Goal: Task Accomplishment & Management: Complete application form

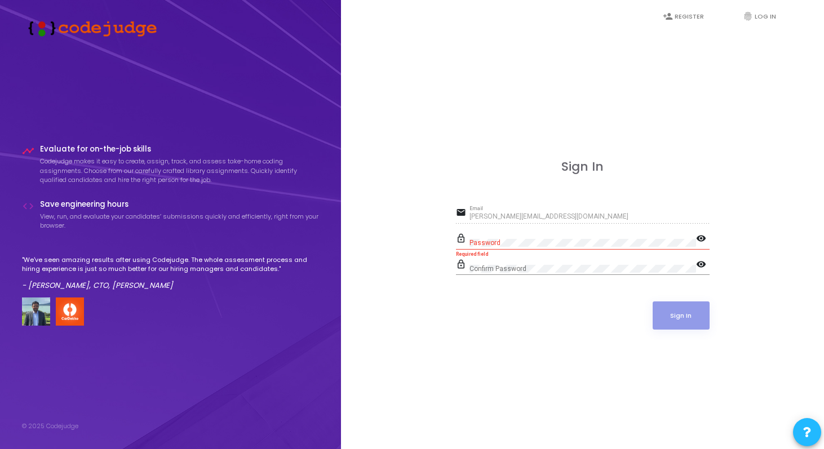
click at [489, 366] on div "Sign In email [PERSON_NAME][EMAIL_ADDRESS][DOMAIN_NAME] Email lock_outline Pass…" at bounding box center [582, 257] width 458 height 449
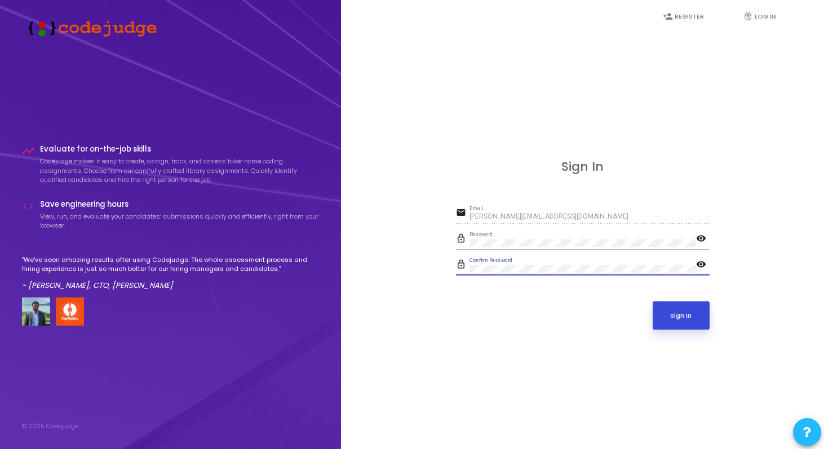
click at [690, 326] on button "Sign In" at bounding box center [681, 316] width 57 height 28
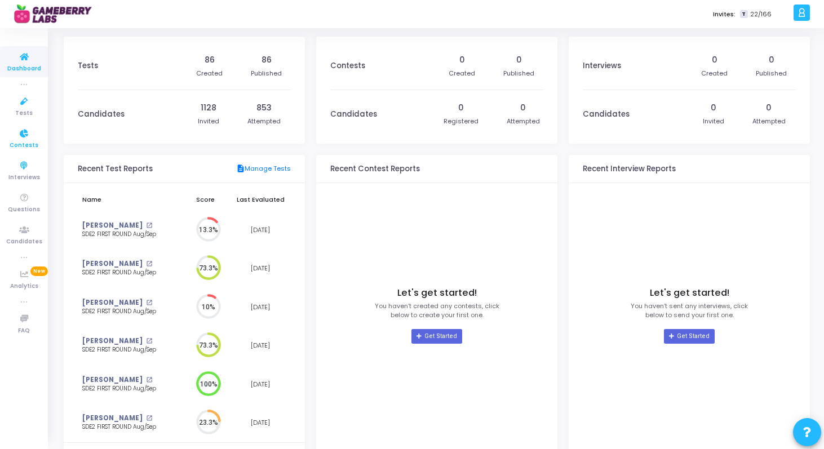
click at [24, 137] on icon at bounding box center [24, 134] width 24 height 14
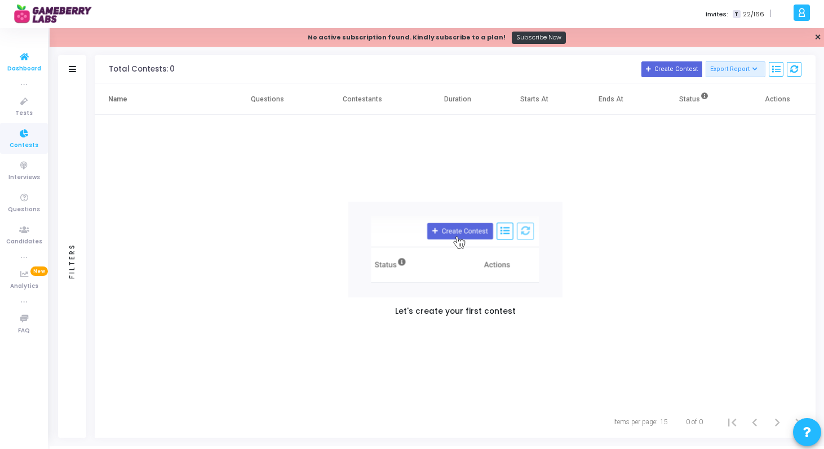
click at [26, 57] on icon at bounding box center [24, 57] width 24 height 14
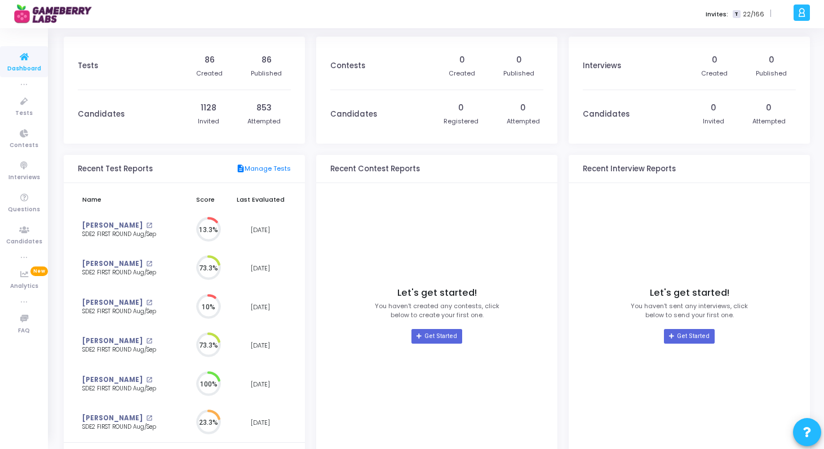
scroll to position [25, 12]
click at [444, 336] on link "Get Started" at bounding box center [436, 336] width 50 height 15
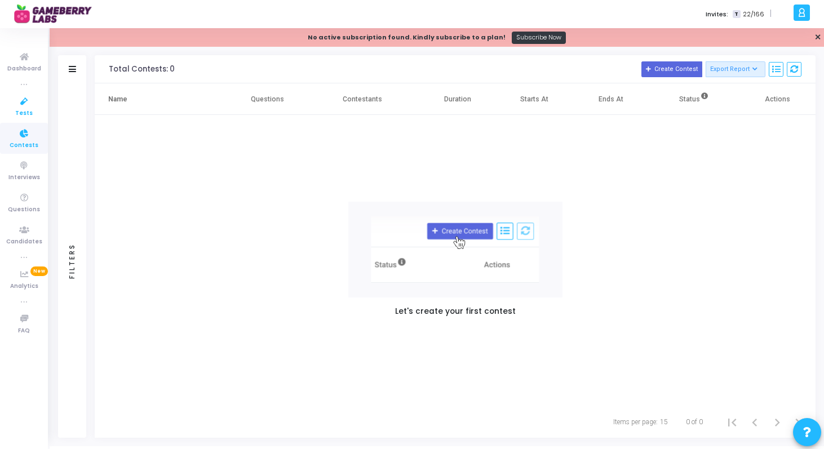
click at [22, 95] on icon at bounding box center [24, 102] width 24 height 14
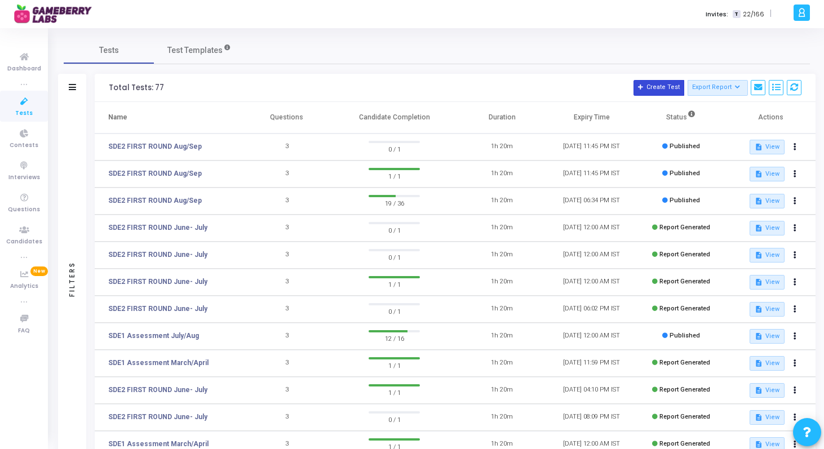
click at [662, 91] on button "Create Test" at bounding box center [659, 88] width 51 height 16
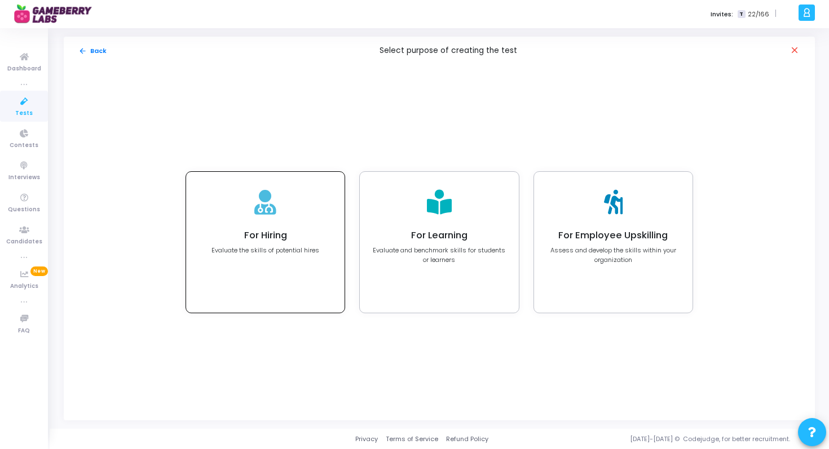
click at [250, 223] on div "For Hiring Evaluate the skills of potential hires" at bounding box center [265, 242] width 158 height 141
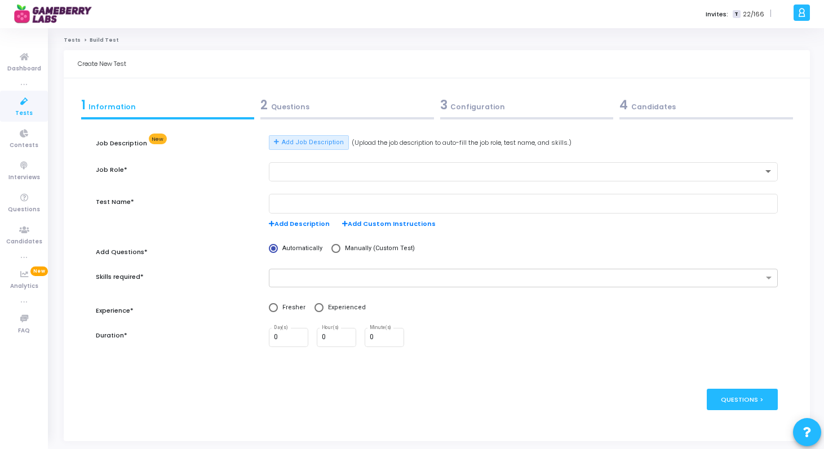
click at [473, 108] on div "3 Configuration" at bounding box center [527, 105] width 174 height 19
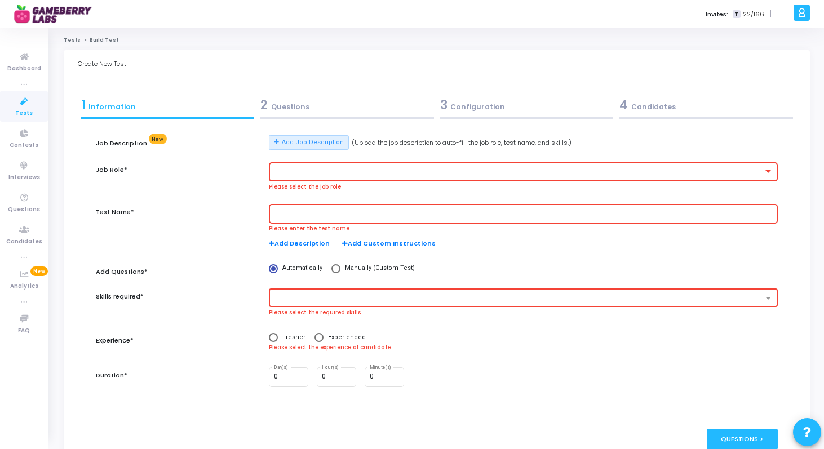
click at [317, 108] on div "2 Questions" at bounding box center [347, 105] width 174 height 19
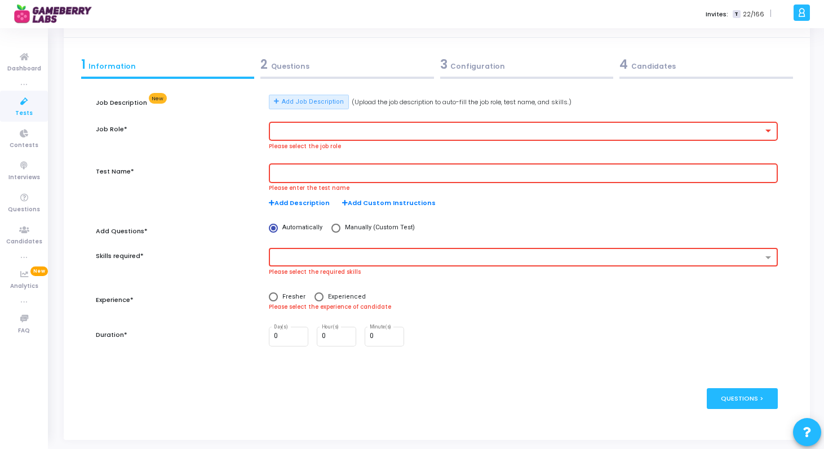
click at [663, 135] on div at bounding box center [523, 130] width 499 height 21
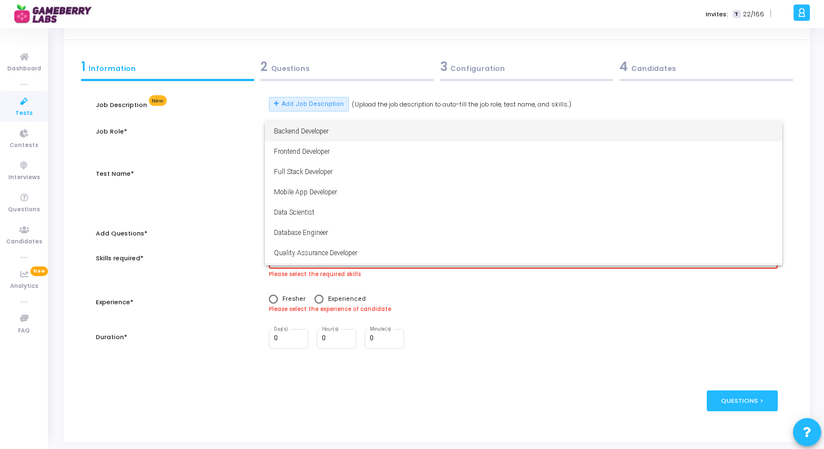
scroll to position [38, 0]
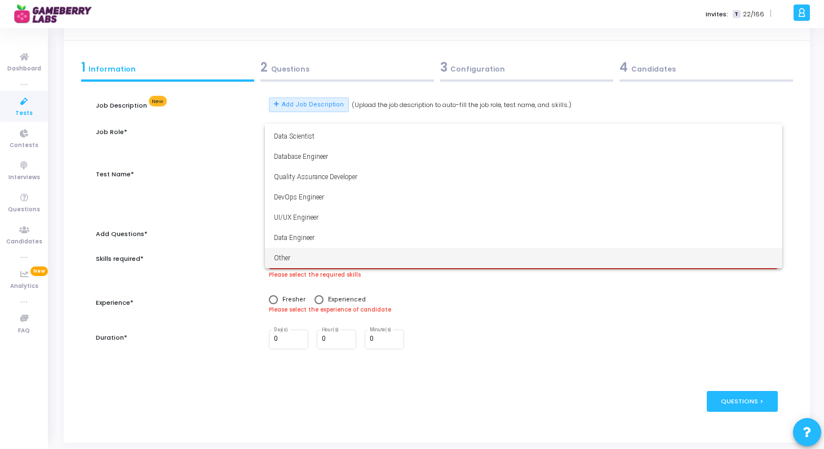
click at [574, 255] on span "Other" at bounding box center [523, 258] width 499 height 20
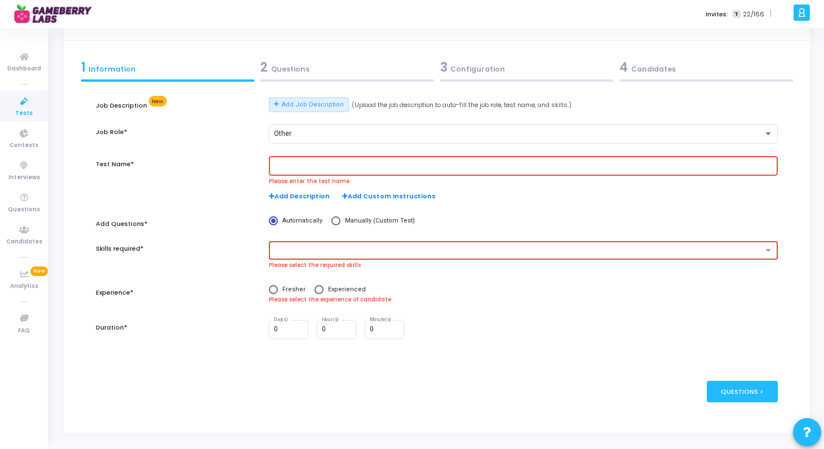
click at [486, 162] on input "text" at bounding box center [523, 166] width 499 height 8
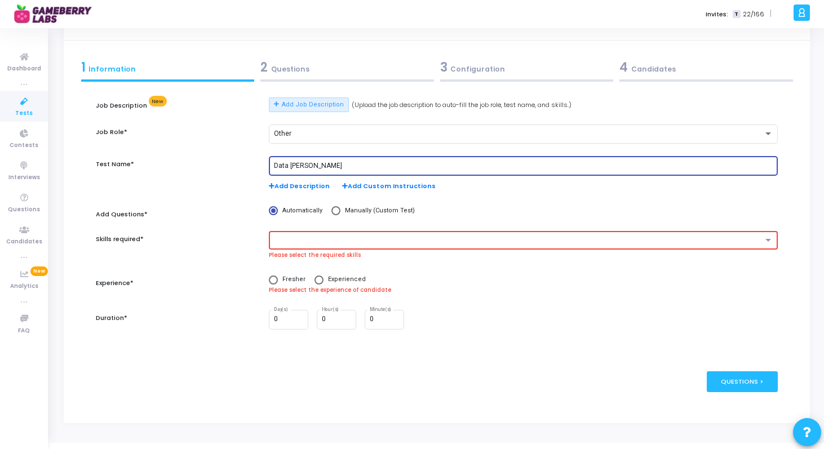
type input "Data An"
click at [304, 162] on input "Business Analyst Freshers" at bounding box center [523, 166] width 499 height 8
click at [299, 164] on input "Business Analyst Freshers" at bounding box center [523, 166] width 499 height 8
type input "Product Analyst Freshers"
click at [368, 237] on input "text" at bounding box center [519, 241] width 487 height 10
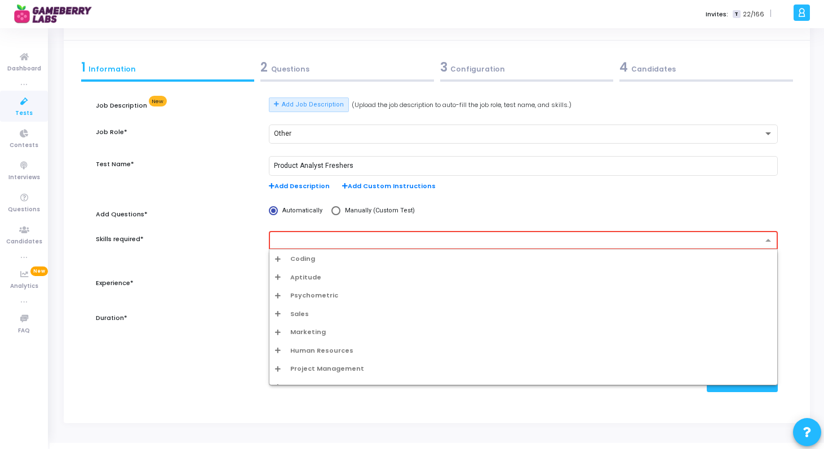
click at [278, 281] on div "Aptitude" at bounding box center [523, 278] width 497 height 10
click at [294, 295] on div "Aptitude" at bounding box center [527, 296] width 490 height 10
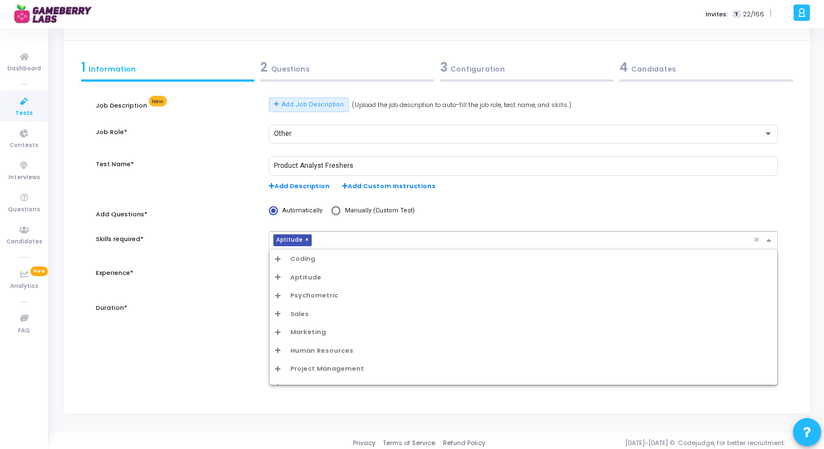
click at [325, 240] on input "text" at bounding box center [534, 241] width 437 height 10
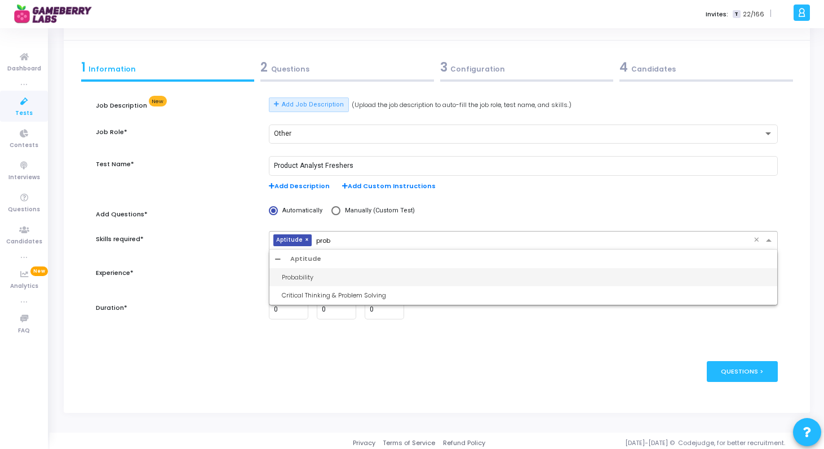
type input "proba"
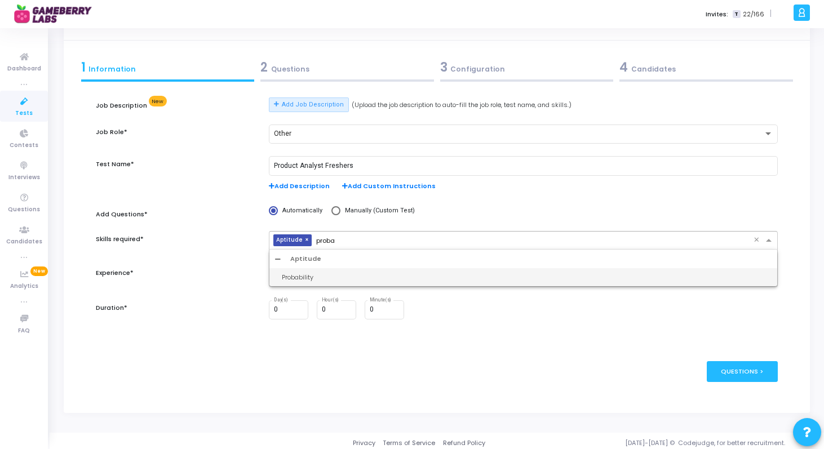
click at [291, 278] on div "Probability" at bounding box center [527, 278] width 490 height 10
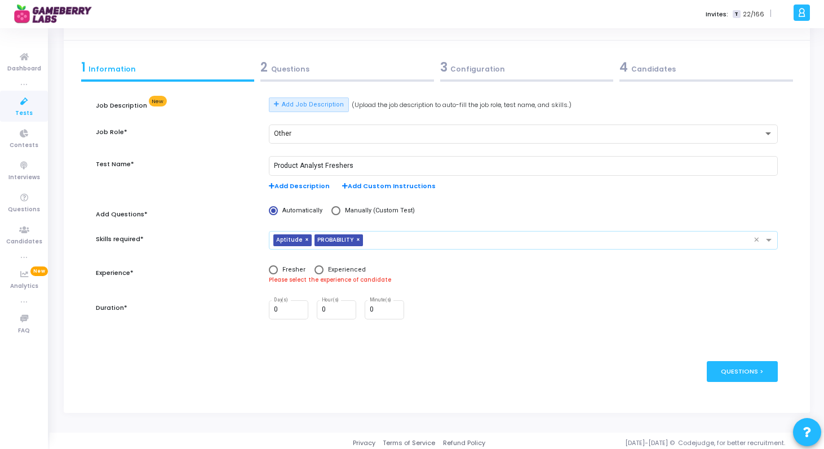
click at [381, 234] on div "× Aptitude × PROBABILITY" at bounding box center [511, 240] width 484 height 17
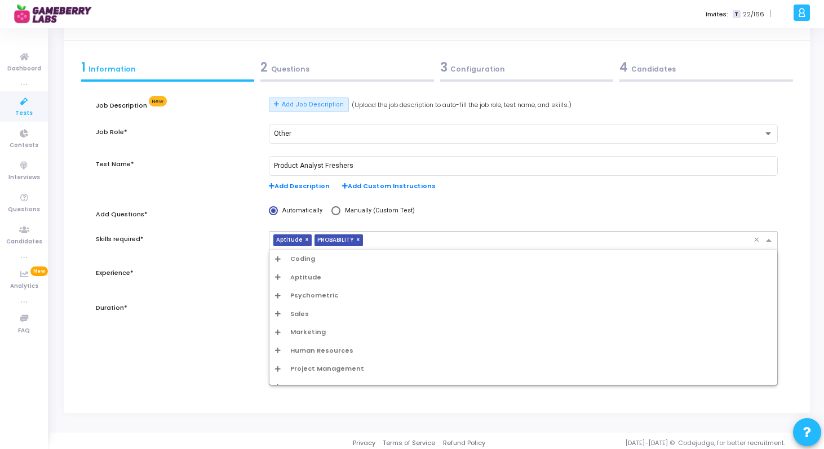
click at [278, 277] on icon "Options list" at bounding box center [278, 277] width 6 height 6
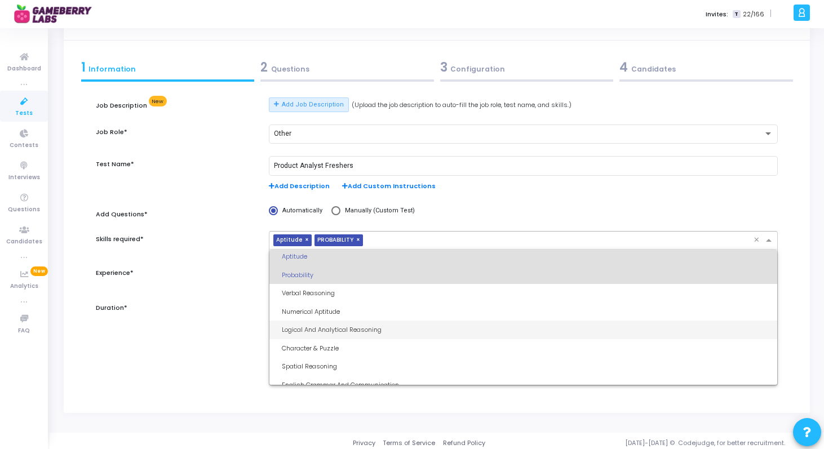
scroll to position [40, 0]
click at [368, 330] on div "Logical And Analytical Reasoning" at bounding box center [527, 329] width 490 height 10
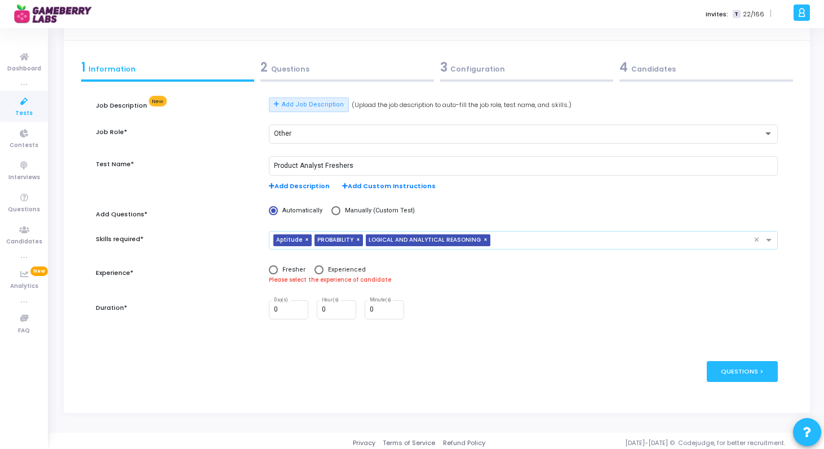
click at [502, 236] on div "× Aptitude × PROBABILITY × LOGICAL AND ANALYTICAL REASONING" at bounding box center [511, 240] width 484 height 17
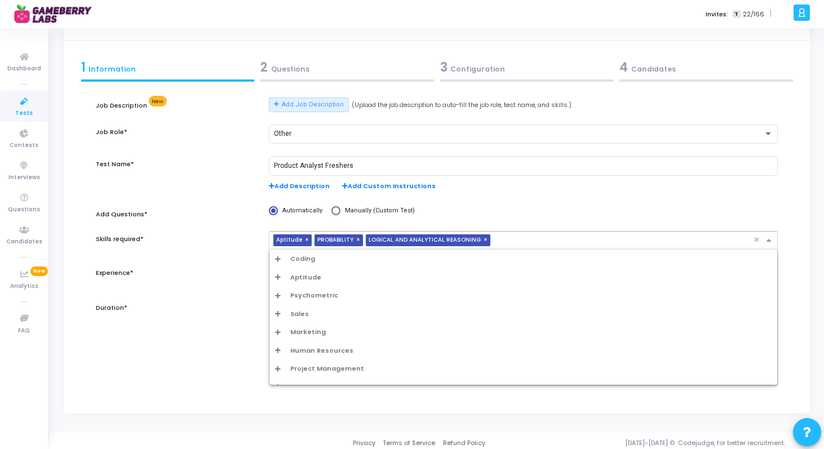
click at [276, 258] on icon "Options list" at bounding box center [278, 259] width 6 height 6
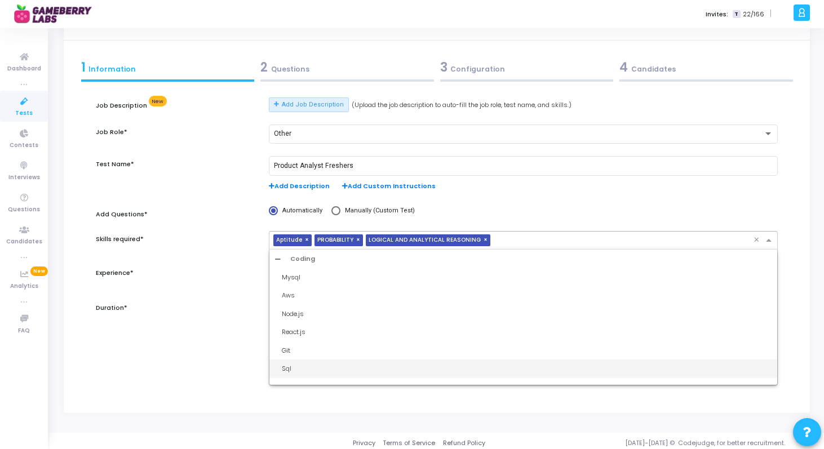
click at [312, 369] on div "Sql" at bounding box center [527, 369] width 490 height 10
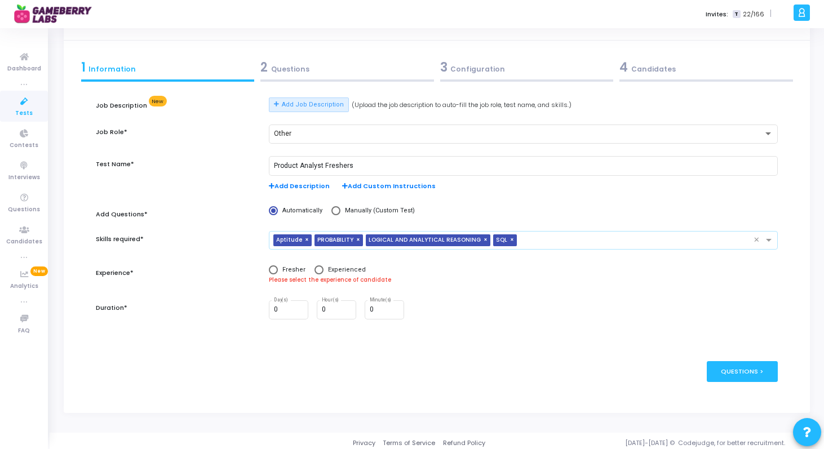
click at [272, 269] on span at bounding box center [273, 269] width 9 height 9
click at [272, 269] on input "Fresher" at bounding box center [273, 269] width 9 height 9
radio input "true"
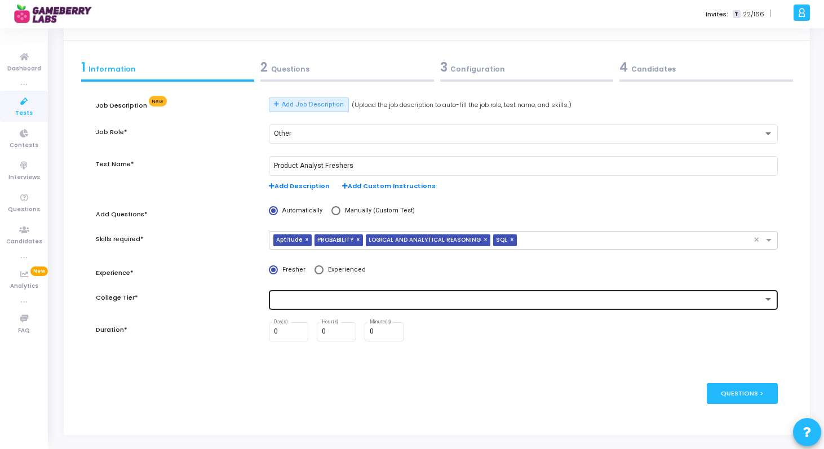
click at [305, 307] on div at bounding box center [523, 299] width 499 height 21
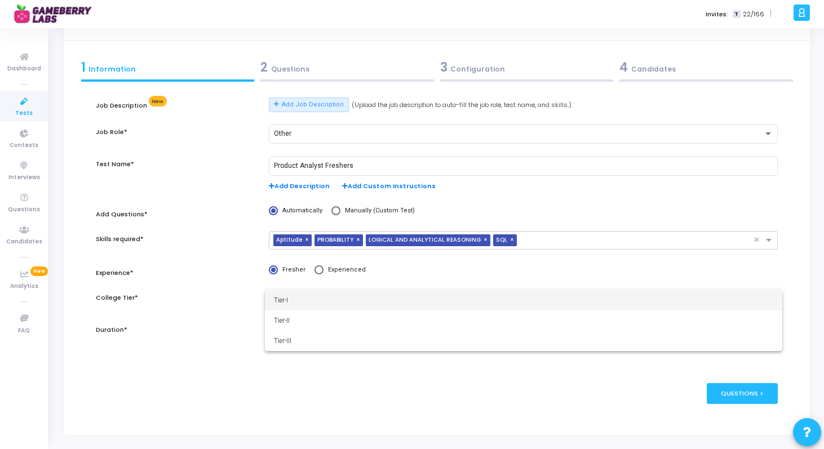
click at [311, 299] on span "Tier-I" at bounding box center [523, 300] width 499 height 20
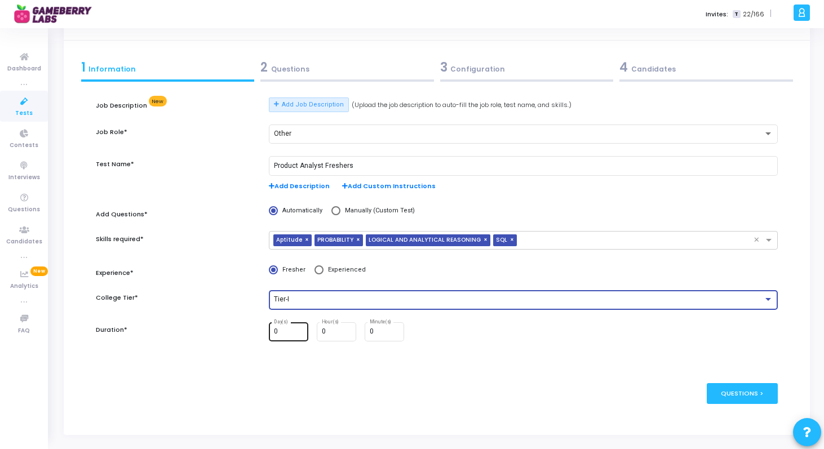
click at [287, 334] on input "0" at bounding box center [289, 332] width 30 height 8
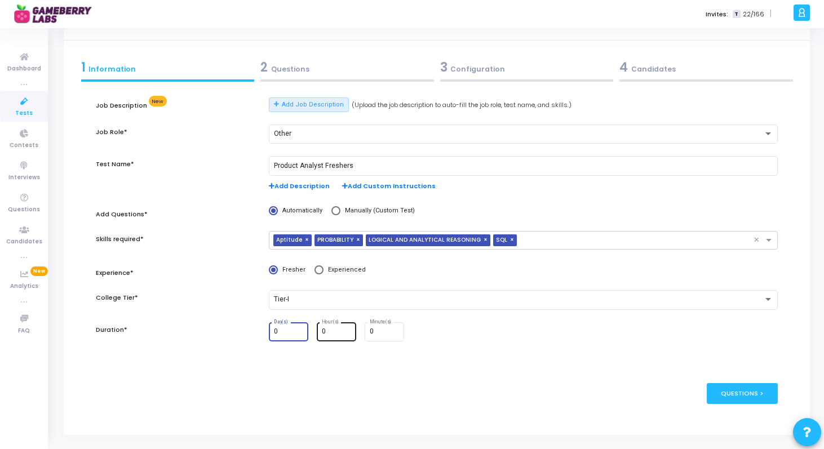
click at [342, 331] on input "0" at bounding box center [337, 332] width 30 height 8
type input "1"
click at [724, 389] on div "Questions >" at bounding box center [743, 393] width 72 height 21
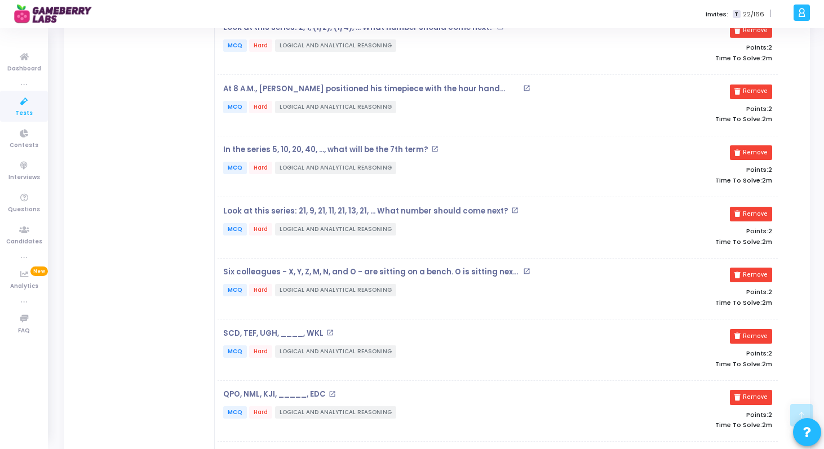
scroll to position [0, 0]
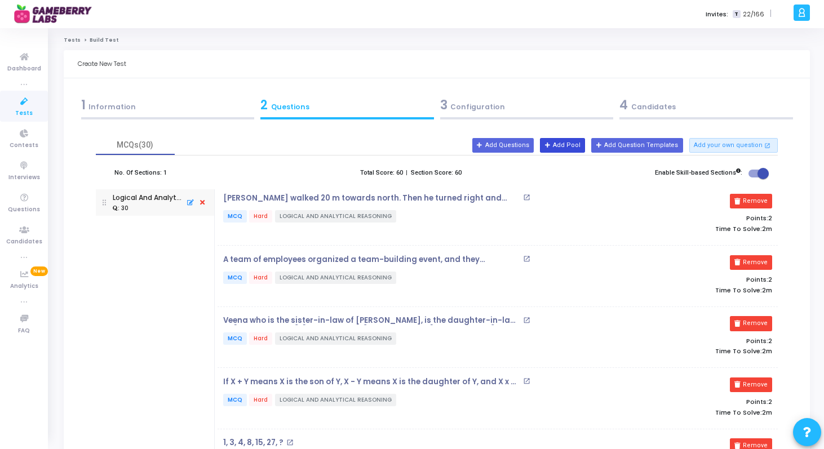
click at [569, 143] on button "Add Pool" at bounding box center [562, 145] width 45 height 15
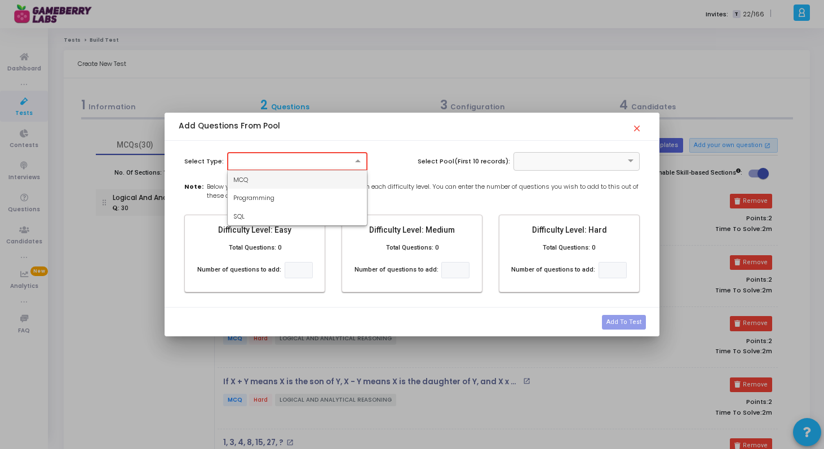
click at [308, 166] on div at bounding box center [297, 161] width 140 height 19
click at [300, 181] on div "MCQ" at bounding box center [297, 180] width 139 height 19
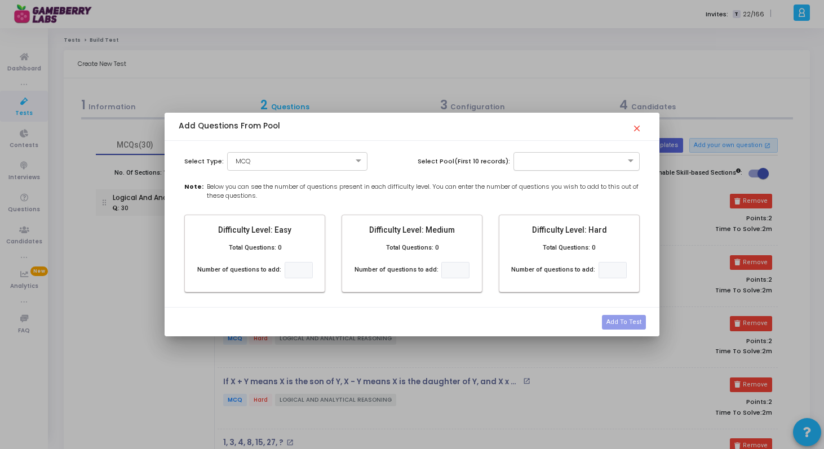
click at [559, 162] on input "text" at bounding box center [565, 161] width 91 height 10
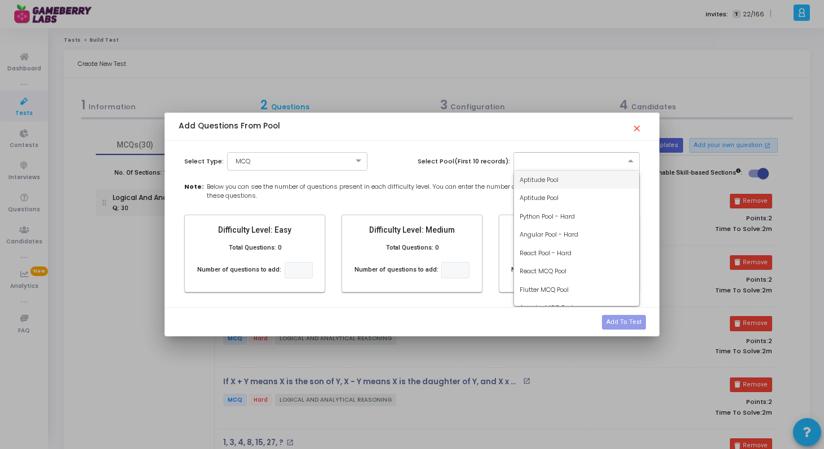
click at [552, 183] on span "Aptitude Pool" at bounding box center [539, 179] width 39 height 9
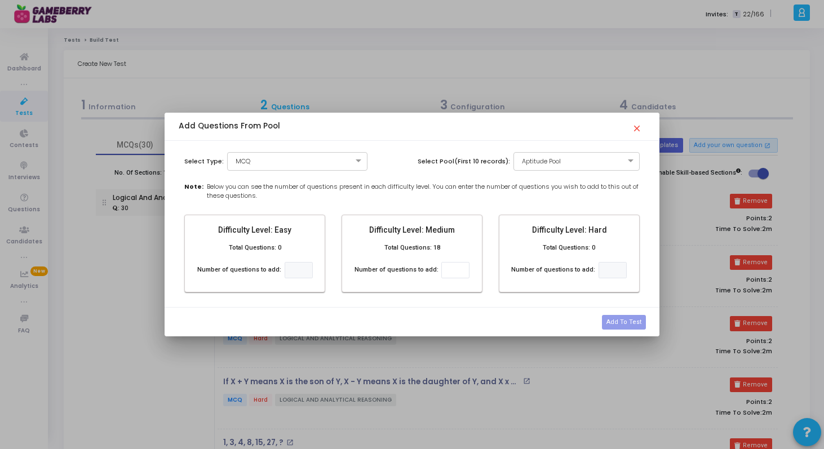
click at [636, 136] on div "Add Questions From Pool close" at bounding box center [412, 127] width 466 height 28
click at [637, 125] on mat-icon "close" at bounding box center [639, 125] width 14 height 14
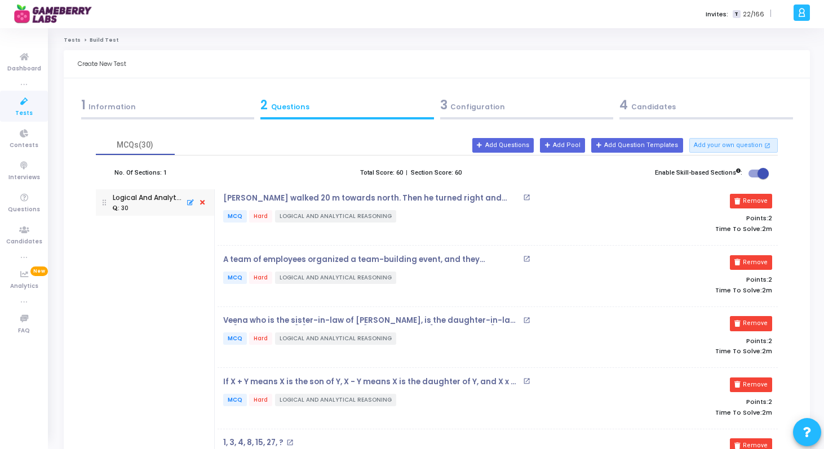
click at [498, 116] on div "3 Configuration" at bounding box center [527, 107] width 180 height 30
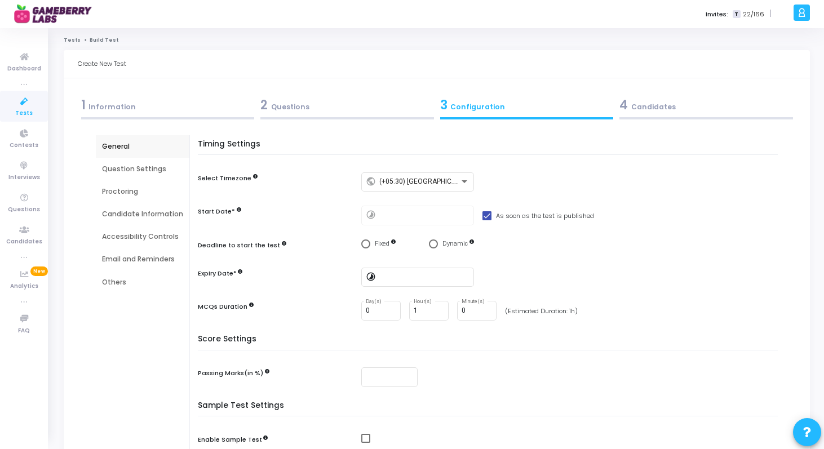
click at [113, 190] on div "Proctoring" at bounding box center [142, 192] width 81 height 10
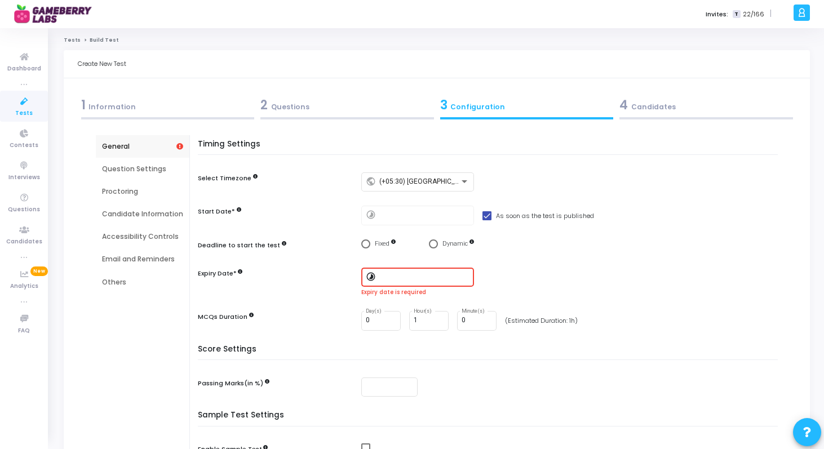
click at [122, 175] on div "Question Settings" at bounding box center [143, 169] width 94 height 23
click at [367, 105] on div "2 Questions" at bounding box center [347, 105] width 174 height 19
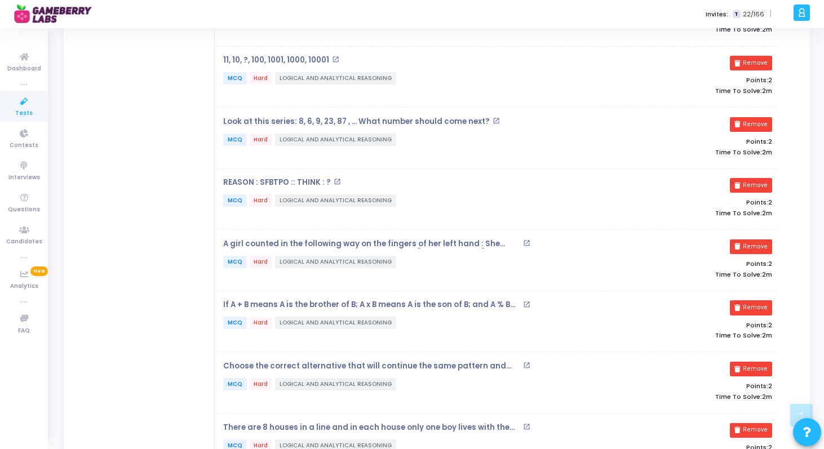
scroll to position [1693, 0]
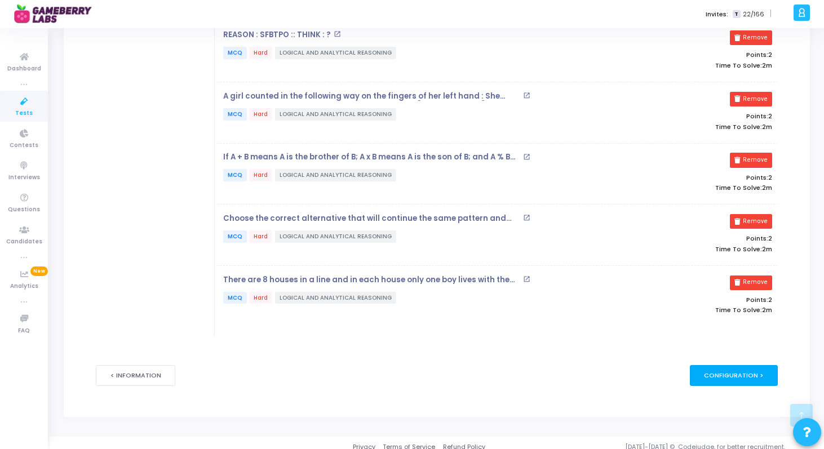
click at [751, 365] on div "Configuration >" at bounding box center [734, 375] width 88 height 21
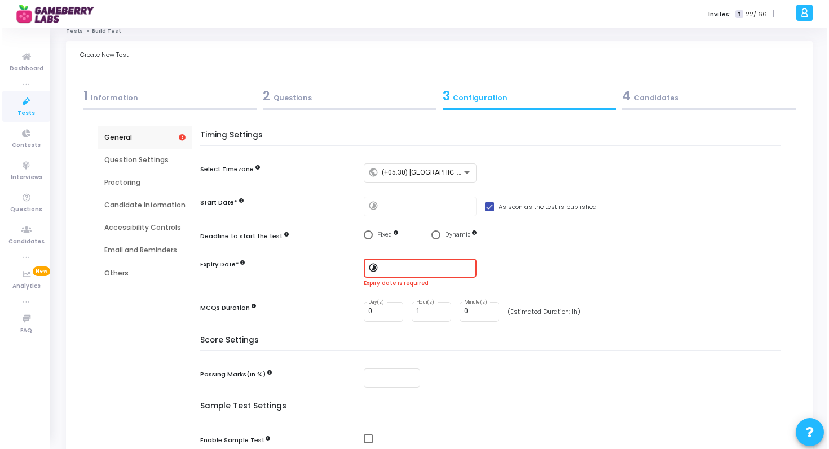
scroll to position [0, 0]
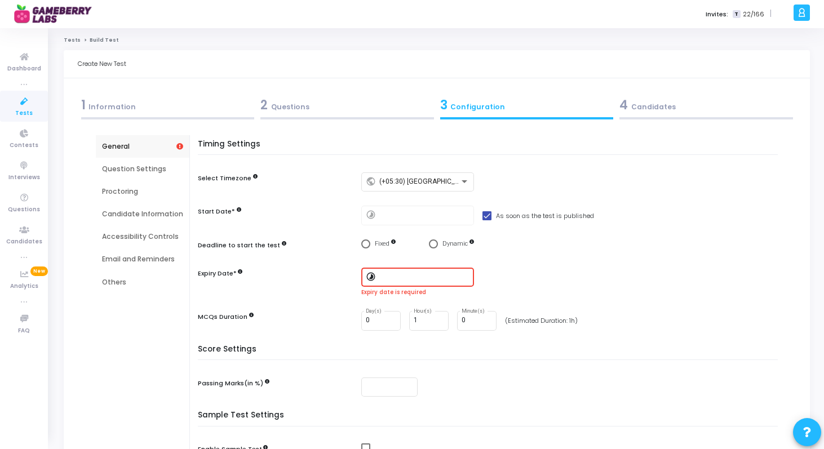
click at [334, 109] on div "2 Questions" at bounding box center [347, 105] width 174 height 19
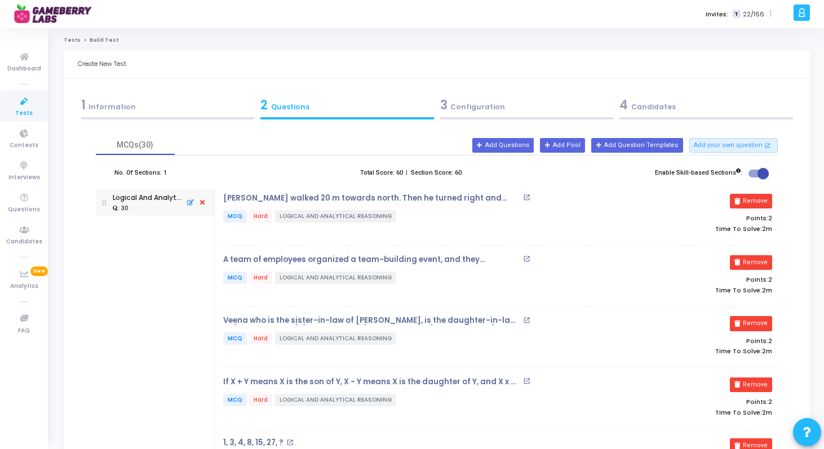
click at [159, 172] on label "No. Of Sections: 1" at bounding box center [140, 174] width 52 height 10
click at [579, 148] on button "Add Pool" at bounding box center [562, 145] width 45 height 15
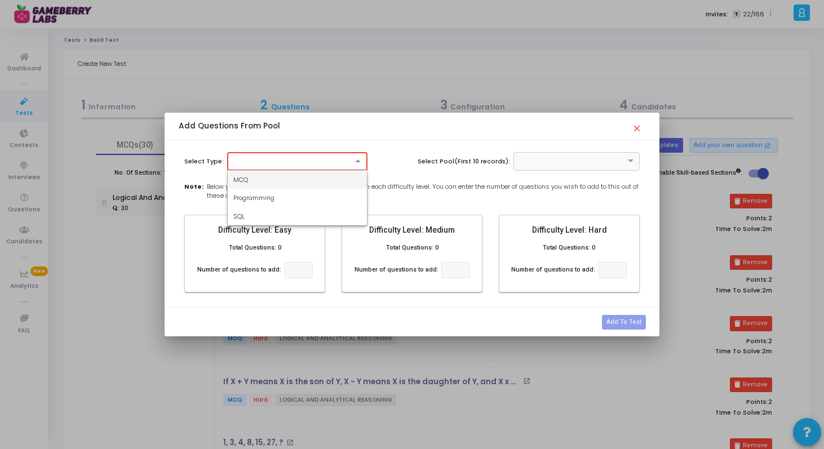
click at [264, 169] on div at bounding box center [297, 161] width 140 height 19
click at [262, 210] on div "SQL" at bounding box center [297, 216] width 139 height 19
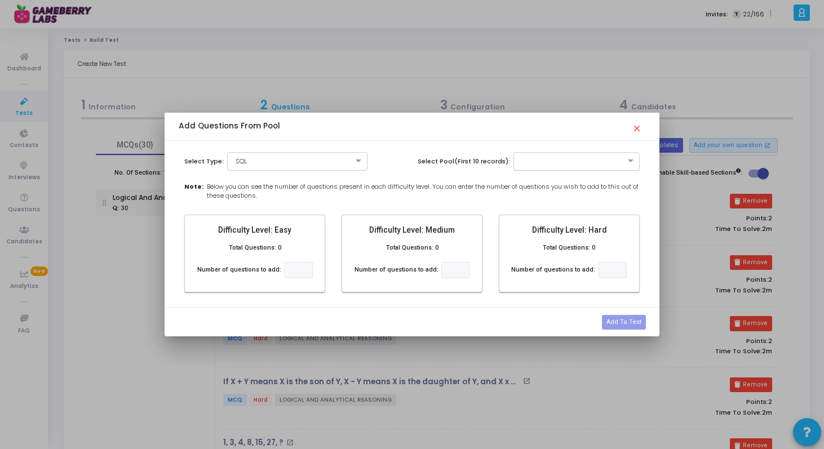
click at [578, 162] on input "text" at bounding box center [565, 161] width 91 height 10
click at [572, 178] on span "SQL- Medium + Hard" at bounding box center [551, 179] width 63 height 9
click at [271, 238] on mat-card "Difficulty Level: Easy Total Questions: 0 Number of questions to add:" at bounding box center [254, 254] width 141 height 78
click at [449, 269] on input "number" at bounding box center [455, 270] width 28 height 16
type input "1"
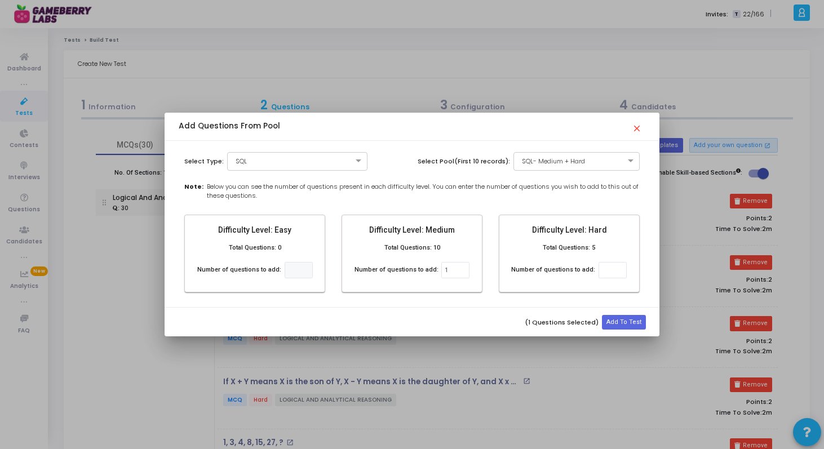
click at [609, 280] on mat-card-actions at bounding box center [569, 280] width 131 height 5
click at [608, 271] on input "number" at bounding box center [613, 270] width 28 height 16
type input "1"
click at [615, 317] on button "Add To Test" at bounding box center [624, 322] width 44 height 15
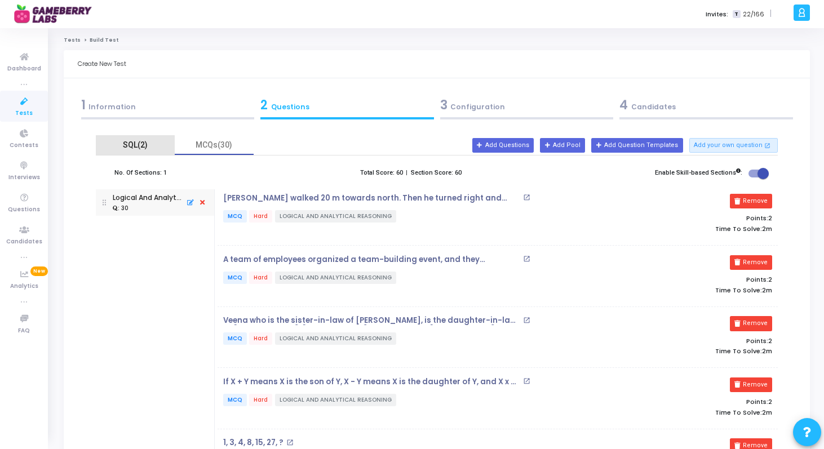
click at [136, 140] on div "SQL(2)" at bounding box center [135, 145] width 65 height 12
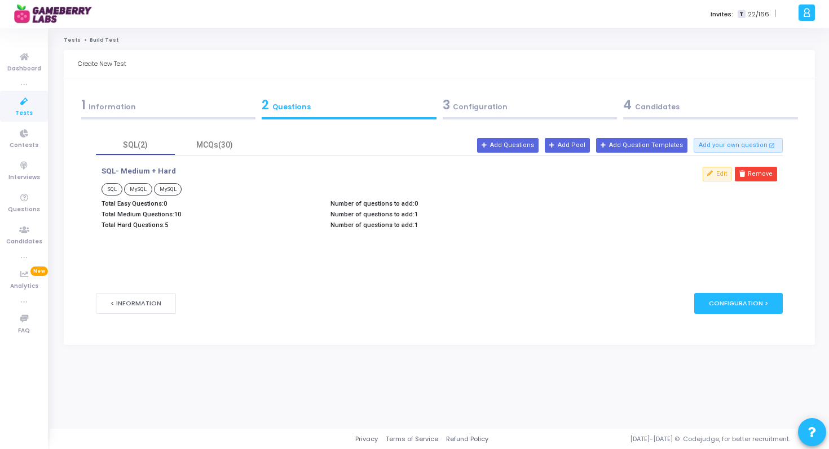
click at [355, 222] on p "Number of questions to add: 1" at bounding box center [439, 225] width 218 height 7
click at [115, 188] on span "SQL" at bounding box center [111, 189] width 21 height 12
click at [590, 147] on button "Add Pool" at bounding box center [566, 145] width 45 height 15
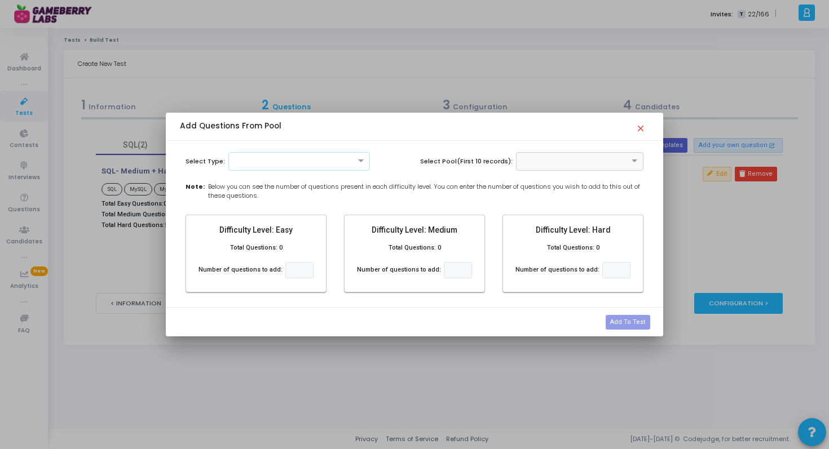
click at [639, 131] on mat-icon "close" at bounding box center [642, 125] width 14 height 14
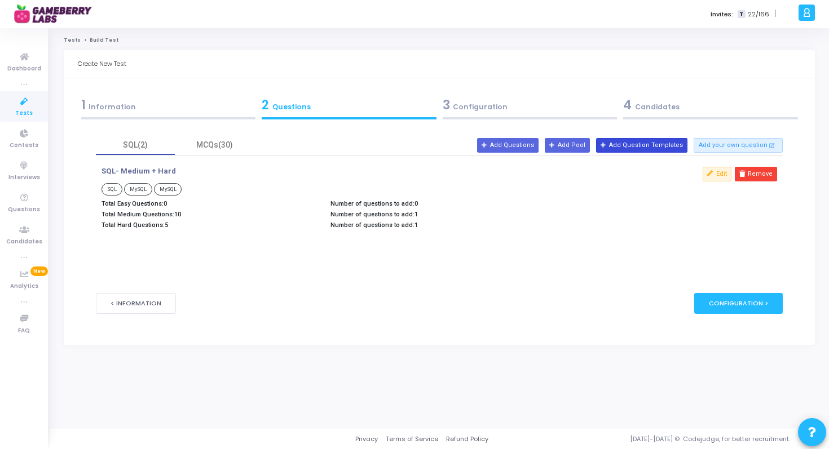
click at [661, 144] on button "Add Question Templates" at bounding box center [641, 145] width 91 height 15
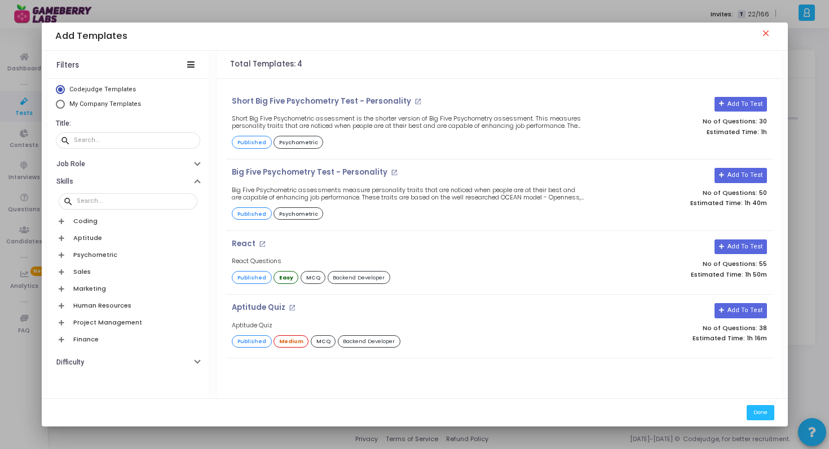
click at [60, 222] on icon at bounding box center [62, 221] width 6 height 6
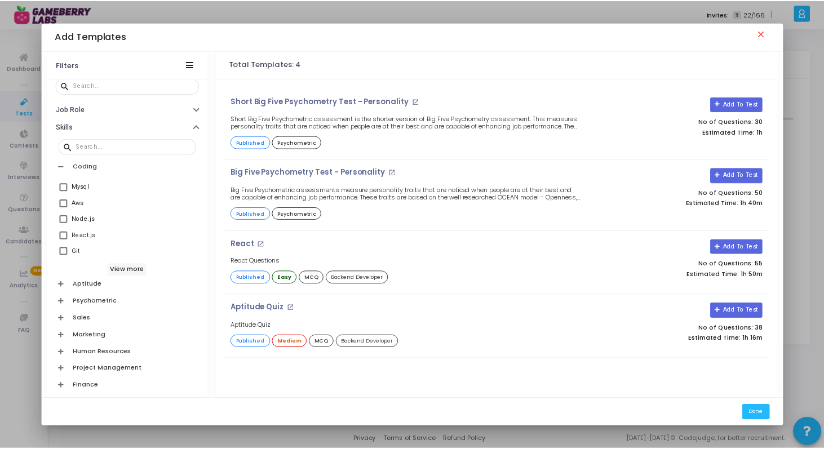
scroll to position [56, 0]
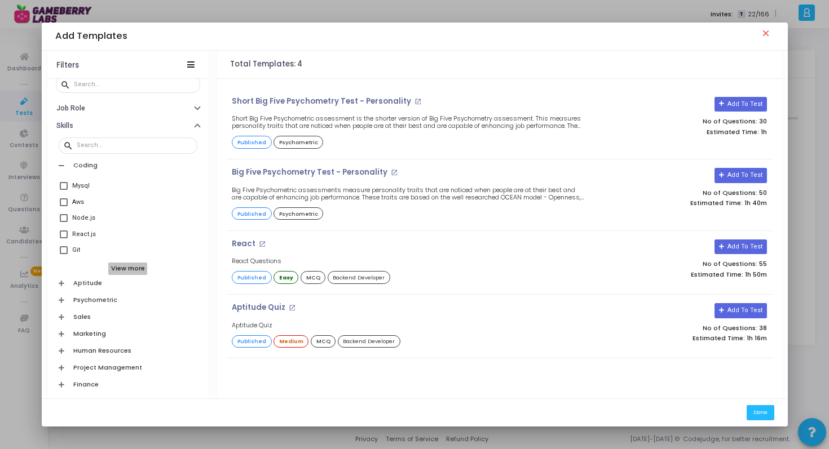
click at [127, 269] on h6 "View more" at bounding box center [127, 269] width 39 height 12
click at [61, 267] on span at bounding box center [64, 266] width 8 height 8
click at [63, 270] on input "Sql" at bounding box center [63, 270] width 1 height 1
checkbox input "true"
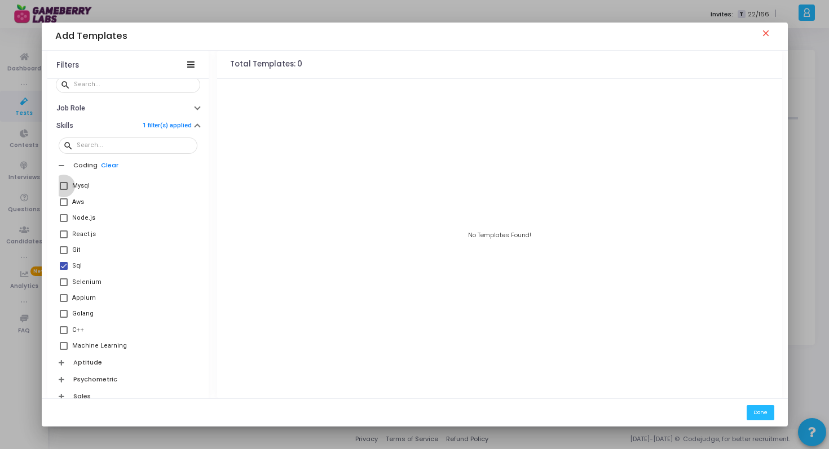
click at [62, 186] on span at bounding box center [64, 186] width 8 height 8
click at [63, 190] on input "Mysql" at bounding box center [63, 190] width 1 height 1
checkbox input "true"
click at [62, 268] on span at bounding box center [64, 266] width 8 height 8
click at [63, 270] on input "Sql" at bounding box center [63, 270] width 1 height 1
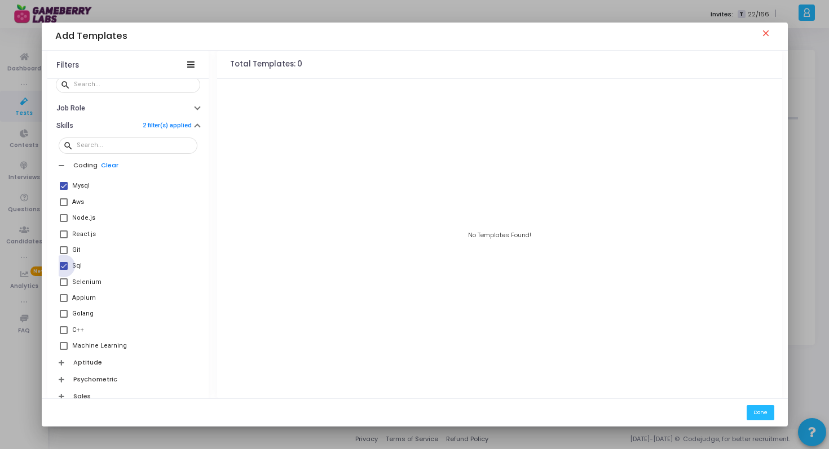
checkbox input "false"
click at [65, 185] on span at bounding box center [64, 186] width 8 height 8
click at [64, 190] on input "Mysql" at bounding box center [63, 190] width 1 height 1
checkbox input "false"
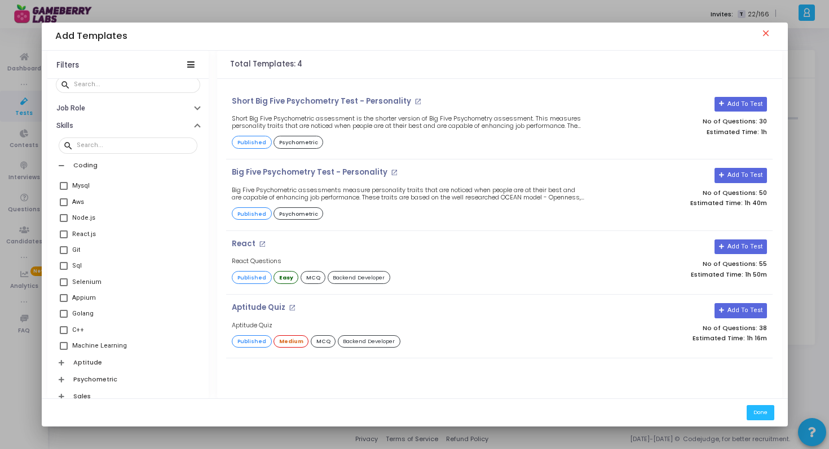
click at [768, 33] on mat-icon "close" at bounding box center [767, 35] width 14 height 14
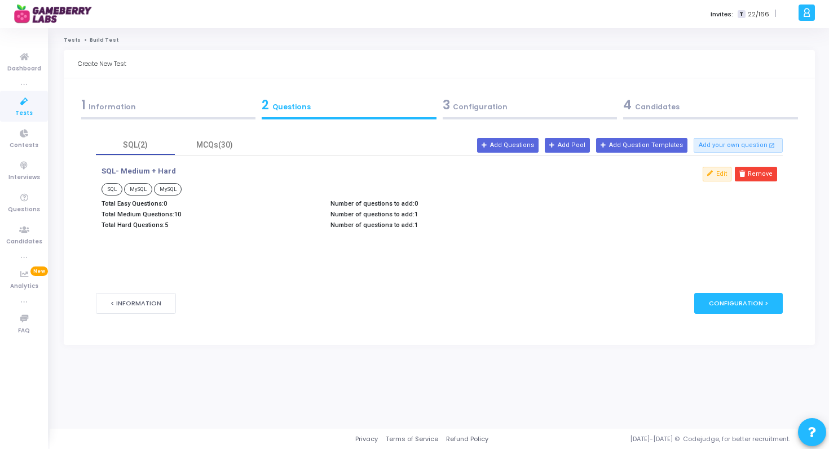
click at [138, 193] on span "MySQL" at bounding box center [138, 189] width 28 height 12
click at [141, 303] on button "< Information" at bounding box center [136, 303] width 80 height 21
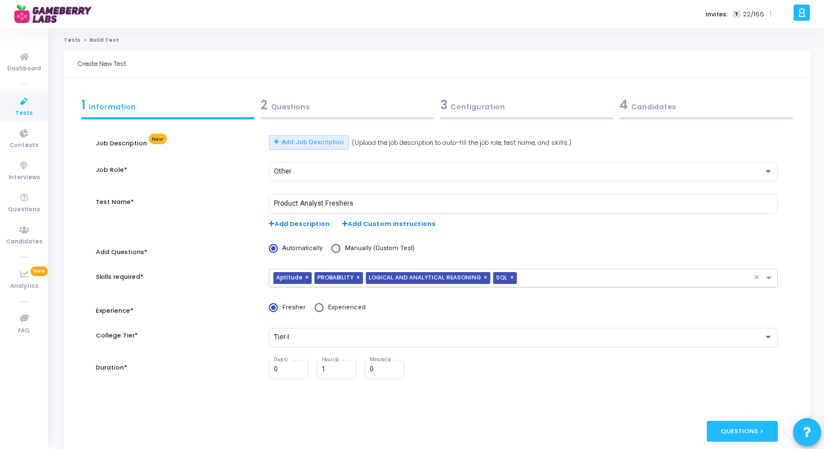
click at [546, 283] on input "text" at bounding box center [637, 279] width 232 height 10
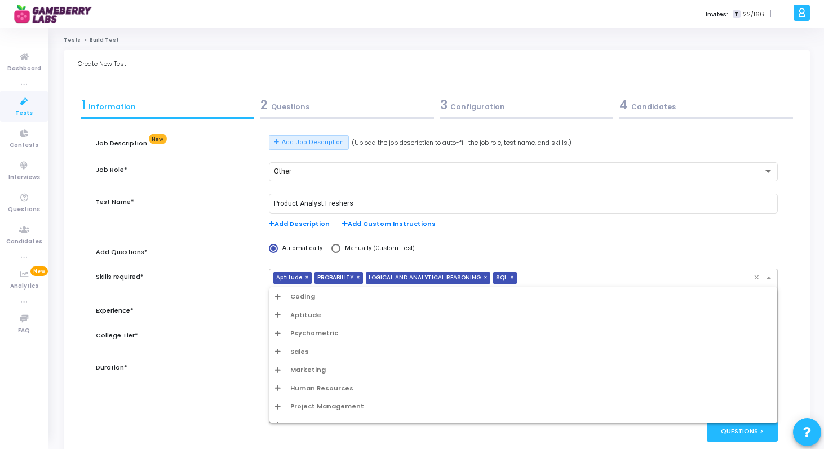
scroll to position [11, 0]
click at [278, 302] on icon "Options list" at bounding box center [278, 303] width 6 height 6
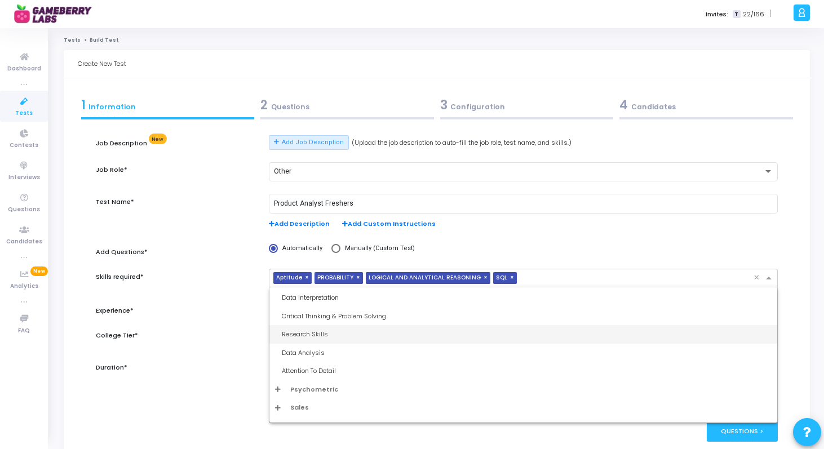
scroll to position [206, 0]
click at [304, 325] on div "Data Analysis" at bounding box center [527, 329] width 490 height 10
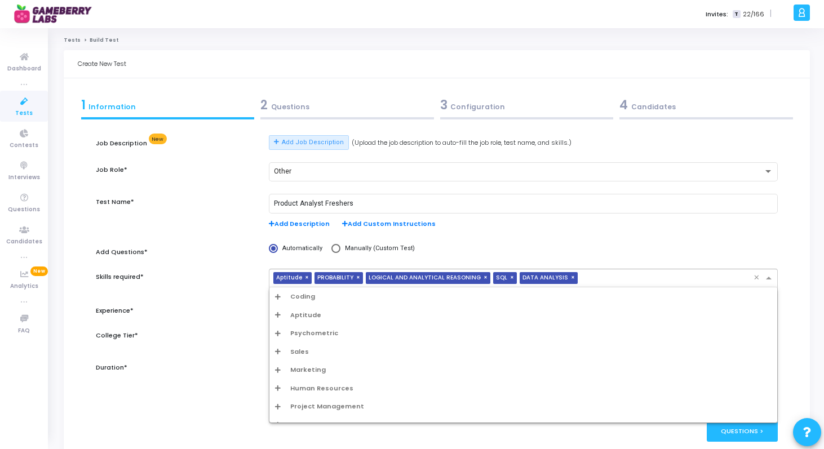
click at [638, 277] on input "text" at bounding box center [667, 279] width 171 height 10
click at [281, 335] on icon "Options list" at bounding box center [278, 333] width 6 height 6
click at [279, 313] on icon "Options list" at bounding box center [278, 315] width 6 height 6
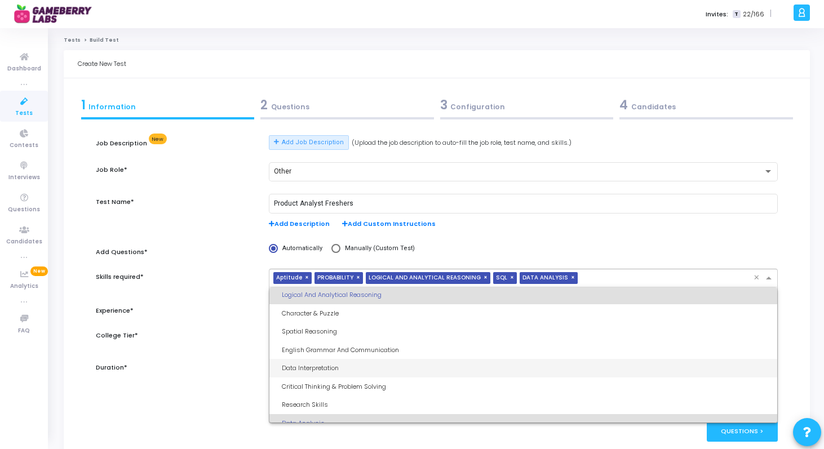
scroll to position [115, 0]
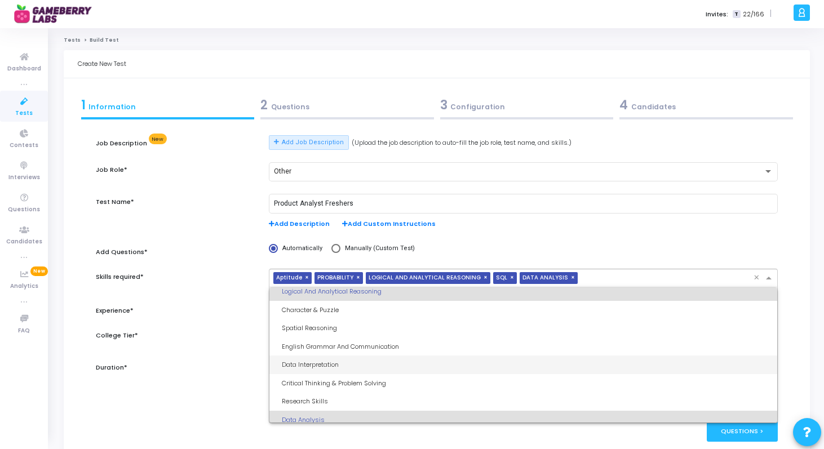
click at [327, 362] on div "Data Interpretation" at bounding box center [527, 365] width 490 height 10
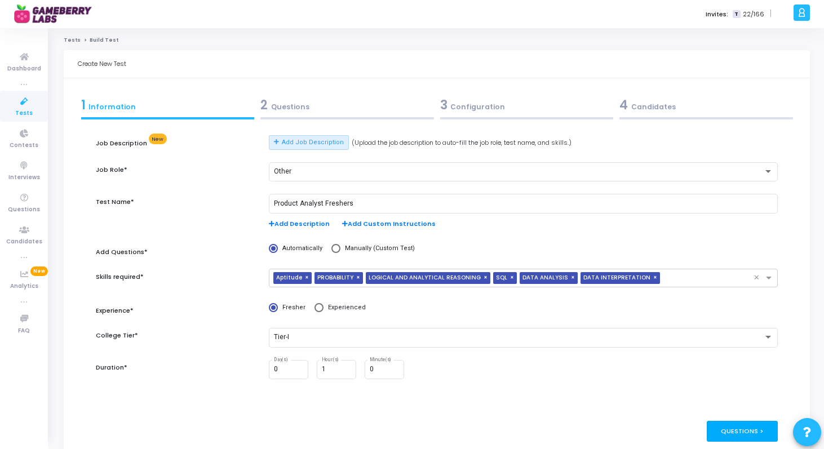
click at [745, 427] on div "Questions >" at bounding box center [743, 431] width 72 height 21
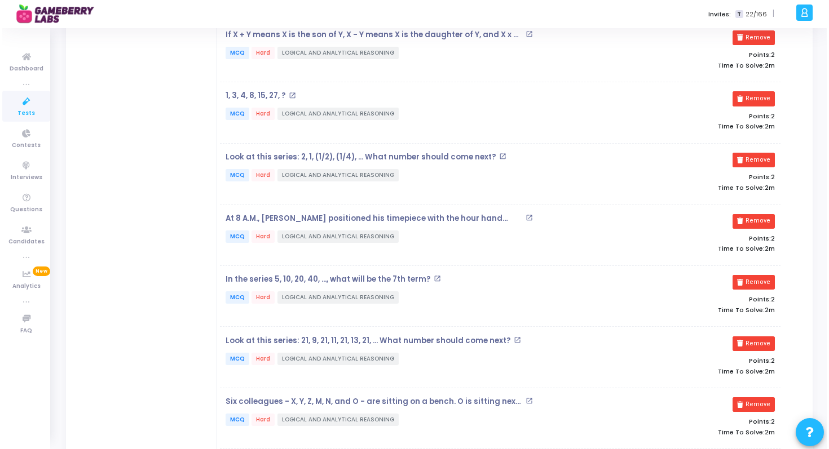
scroll to position [0, 0]
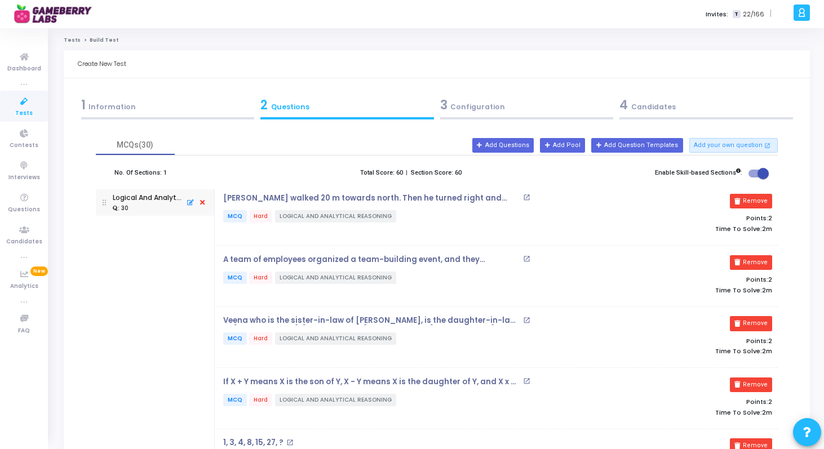
click at [761, 169] on span at bounding box center [763, 173] width 11 height 11
click at [754, 178] on input "checkbox" at bounding box center [754, 178] width 1 height 1
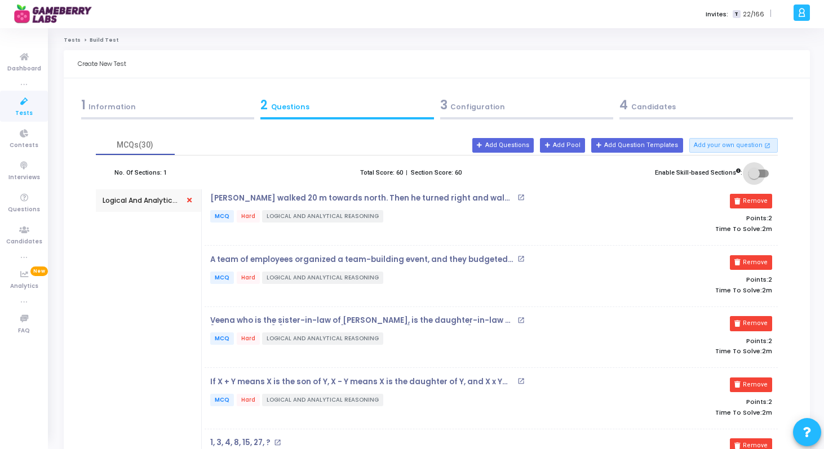
click at [761, 170] on span at bounding box center [758, 174] width 20 height 8
click at [754, 178] on input "checkbox" at bounding box center [754, 178] width 1 height 1
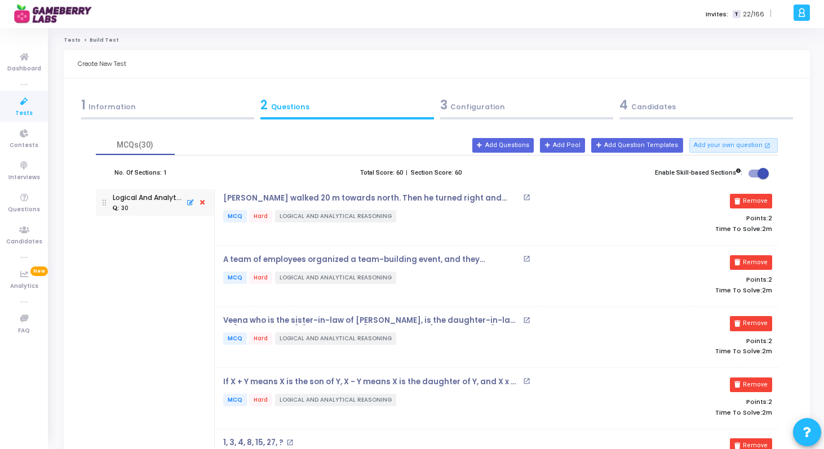
click at [761, 169] on span at bounding box center [763, 173] width 11 height 11
click at [754, 178] on input "checkbox" at bounding box center [754, 178] width 1 height 1
checkbox input "false"
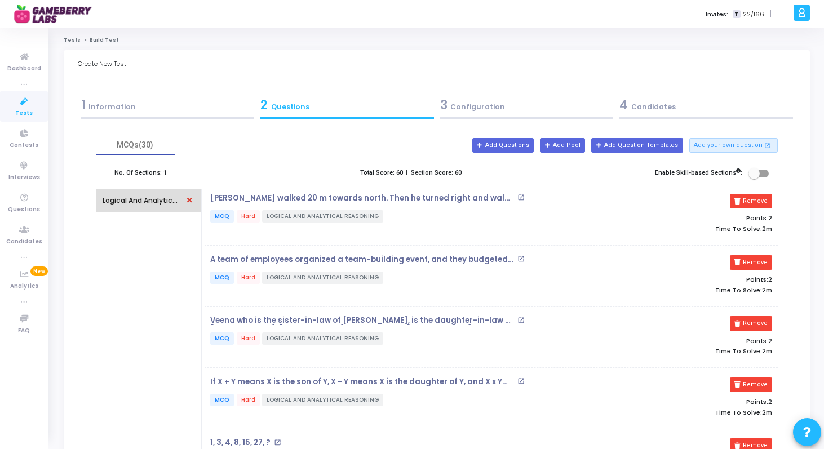
click at [189, 201] on icon at bounding box center [189, 200] width 10 height 12
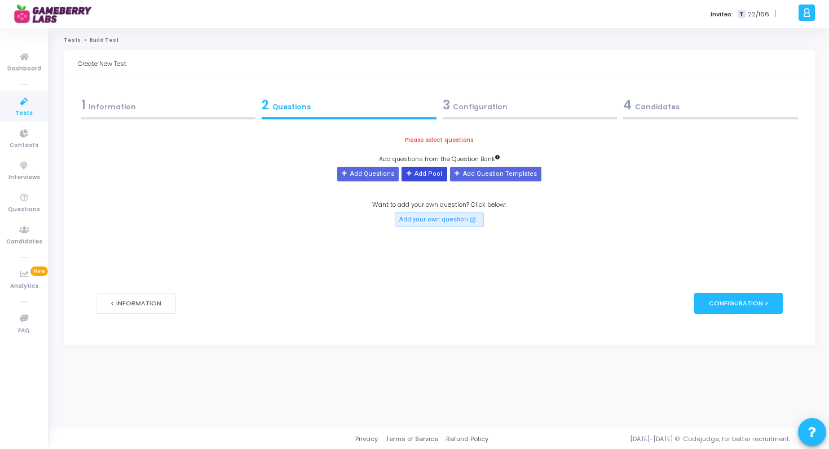
click at [419, 174] on button "Add Pool" at bounding box center [423, 174] width 45 height 15
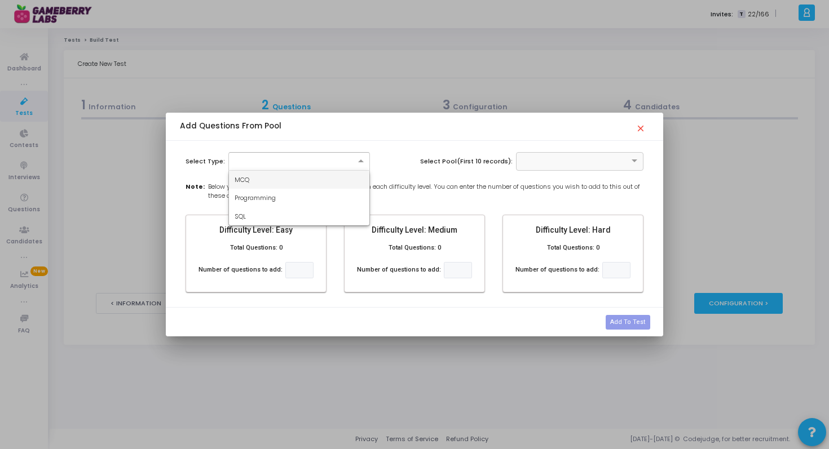
click at [344, 158] on div at bounding box center [299, 161] width 140 height 10
click at [335, 182] on div "MCQ" at bounding box center [299, 180] width 140 height 19
click at [545, 161] on input "text" at bounding box center [568, 161] width 93 height 10
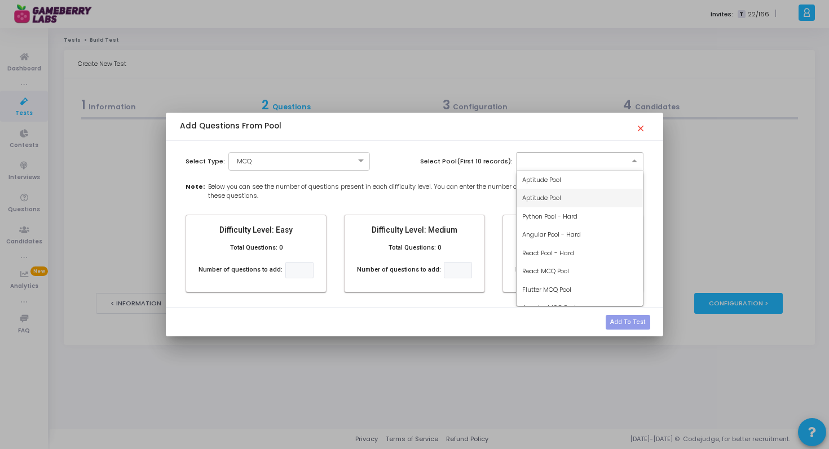
click at [545, 193] on div "Aptitude Pool" at bounding box center [579, 198] width 127 height 19
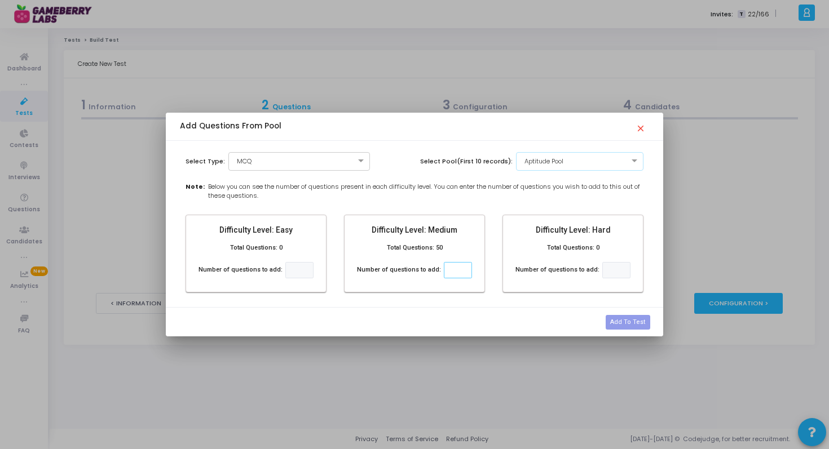
click at [459, 268] on input "number" at bounding box center [458, 270] width 28 height 16
type input "15"
click at [628, 320] on button "Add To Test" at bounding box center [627, 322] width 44 height 15
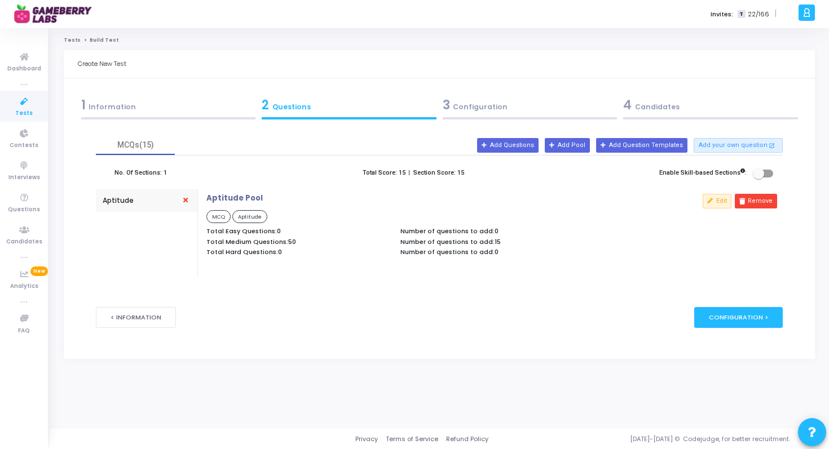
click at [743, 329] on div "< Information publish Publish Now Configuration >" at bounding box center [439, 317] width 686 height 55
click at [738, 317] on div "Configuration >" at bounding box center [738, 317] width 88 height 21
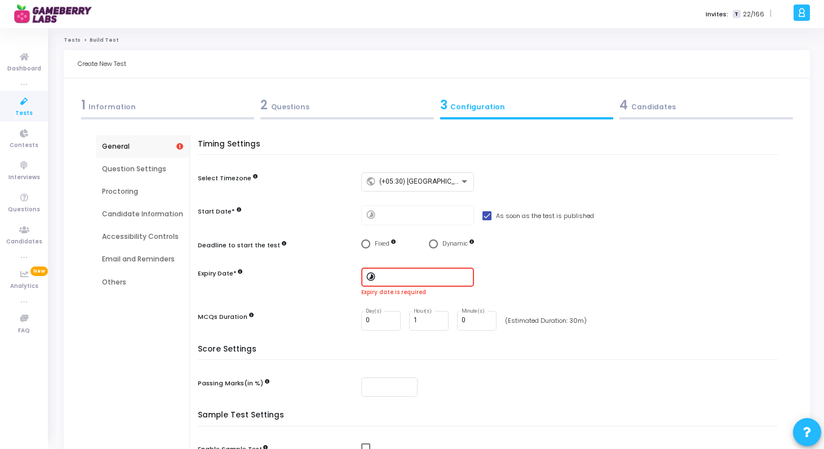
click at [400, 105] on div "2 Questions" at bounding box center [347, 105] width 174 height 19
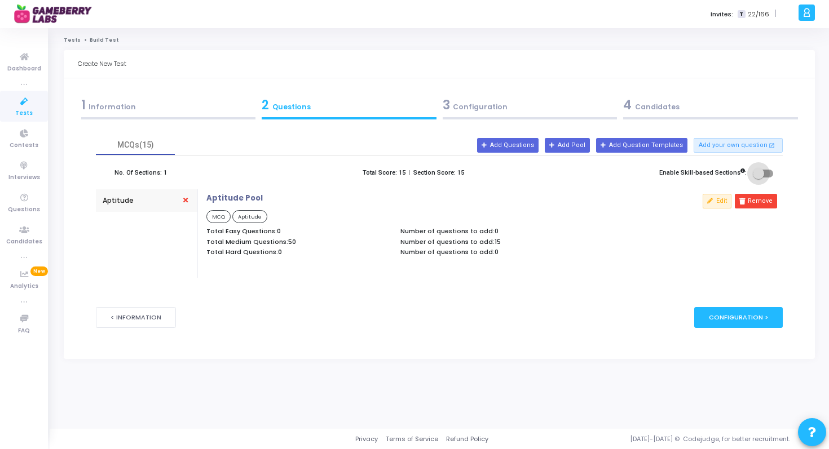
click at [765, 172] on span at bounding box center [762, 174] width 20 height 8
click at [758, 178] on input "checkbox" at bounding box center [758, 178] width 1 height 1
checkbox input "true"
click at [518, 147] on button "Add Questions" at bounding box center [507, 145] width 61 height 15
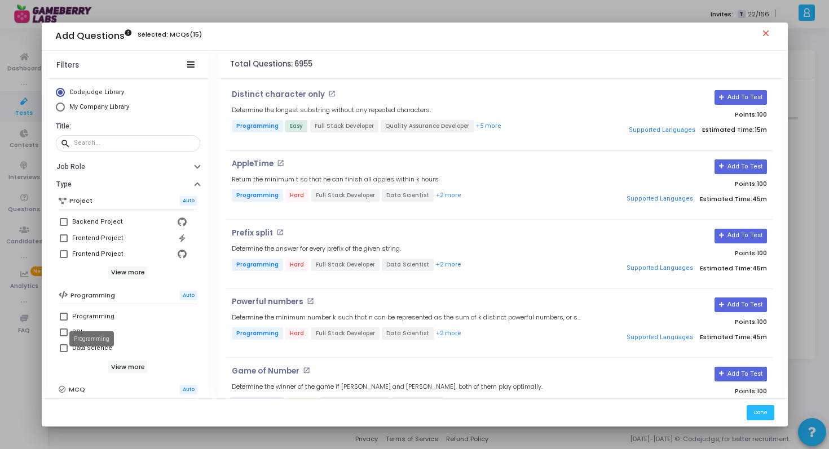
click at [62, 330] on mat-tooltip-component "Programming" at bounding box center [91, 339] width 60 height 31
click at [61, 335] on div "Add Questions Selected: MCQs(15) close Filters Codejudge Library My Company Lib…" at bounding box center [414, 224] width 829 height 449
click at [61, 333] on span at bounding box center [64, 333] width 8 height 8
click at [63, 336] on input "SQL" at bounding box center [63, 336] width 1 height 1
checkbox input "true"
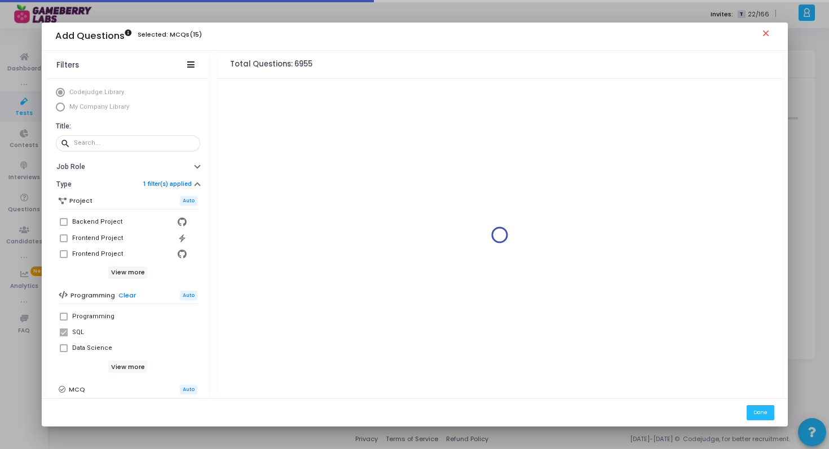
click at [77, 365] on div "View more" at bounding box center [128, 367] width 139 height 12
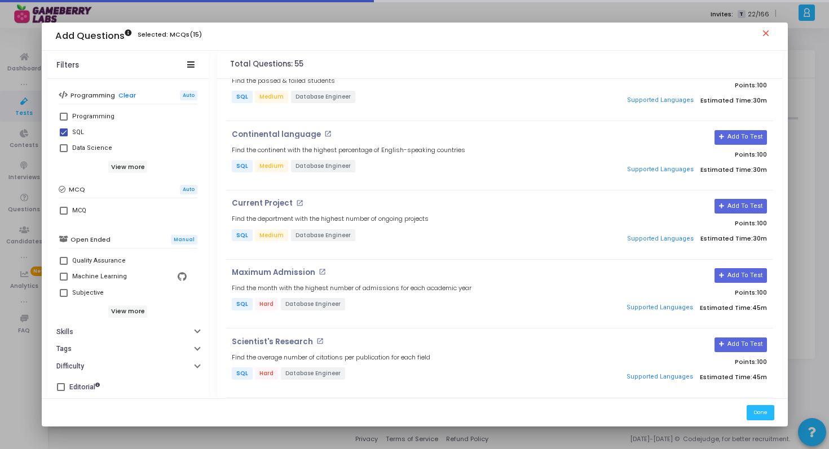
scroll to position [1770, 0]
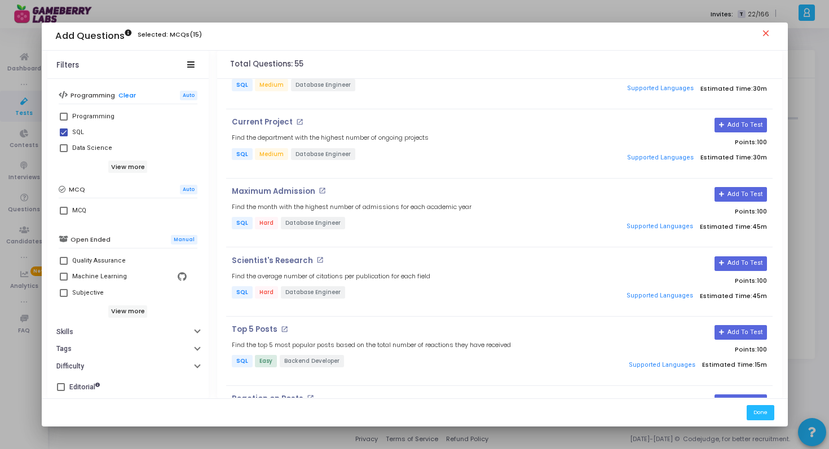
click at [764, 34] on mat-icon "close" at bounding box center [767, 35] width 14 height 14
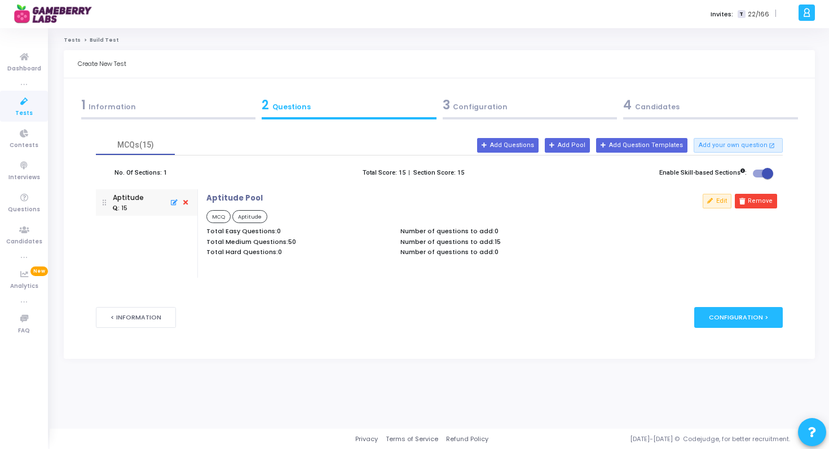
click at [494, 102] on div "3 Configuration" at bounding box center [529, 105] width 175 height 19
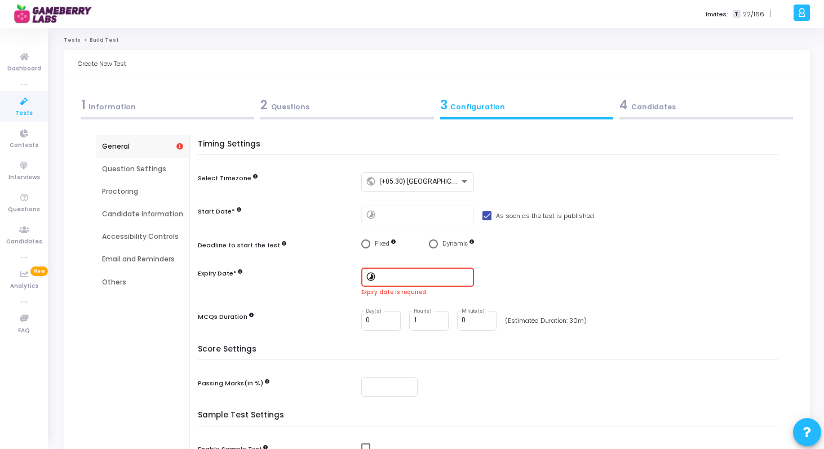
click at [398, 108] on div "2 Questions" at bounding box center [347, 105] width 174 height 19
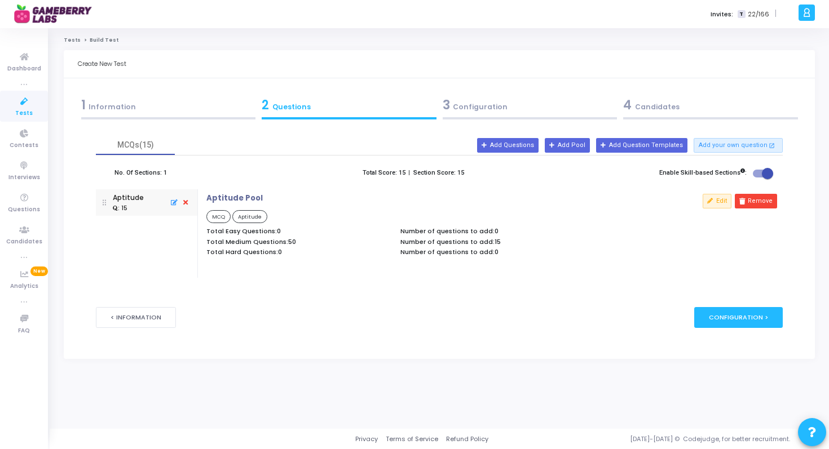
click at [444, 169] on label "Section Score: 15" at bounding box center [438, 174] width 51 height 10
click at [142, 207] on div ": 15" at bounding box center [128, 208] width 31 height 10
click at [173, 205] on icon at bounding box center [173, 203] width 10 height 12
click at [170, 272] on button "Update" at bounding box center [172, 269] width 33 height 15
click at [222, 209] on div "Aptitude Pool MCQ Aptitude Total Easy Questions: 0 Total Medium Questions: 50 T…" at bounding box center [395, 226] width 388 height 65
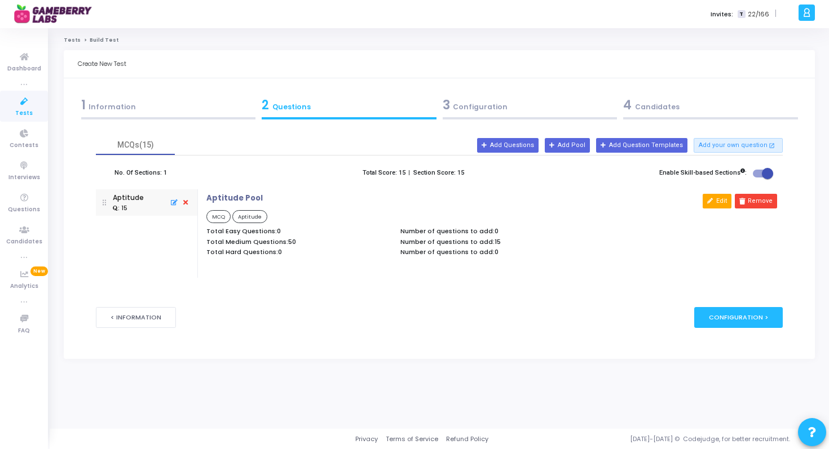
click at [714, 194] on button "Edit" at bounding box center [716, 201] width 29 height 15
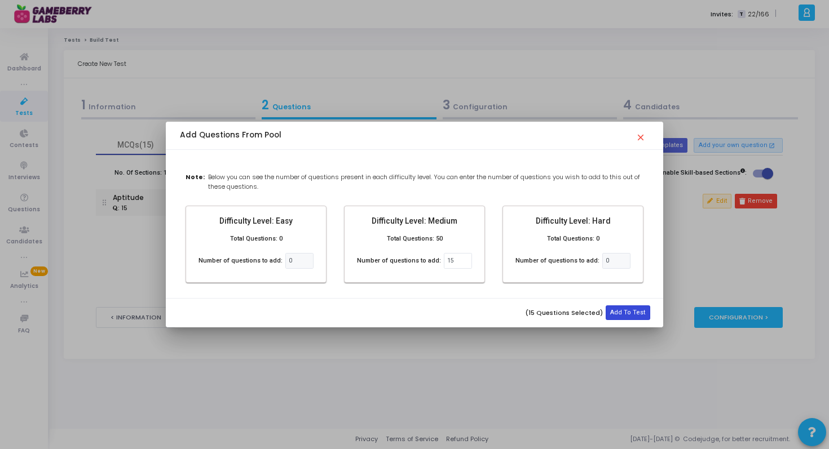
click at [622, 312] on button "Add To Test" at bounding box center [627, 312] width 44 height 15
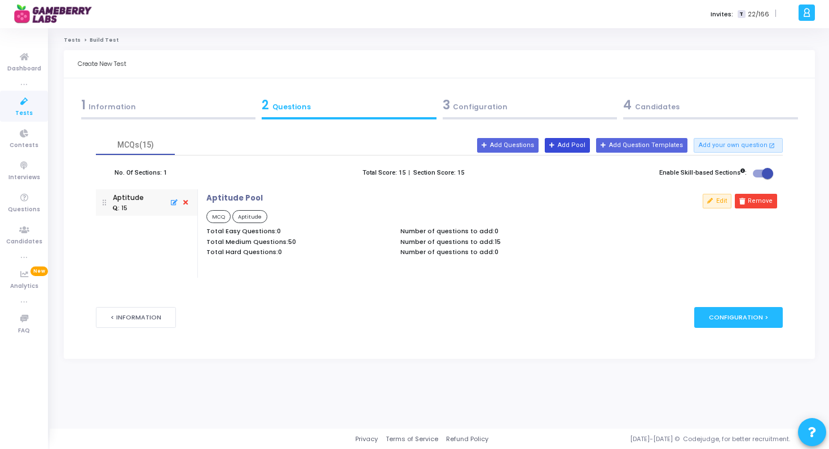
click at [580, 148] on button "Add Pool" at bounding box center [566, 145] width 45 height 15
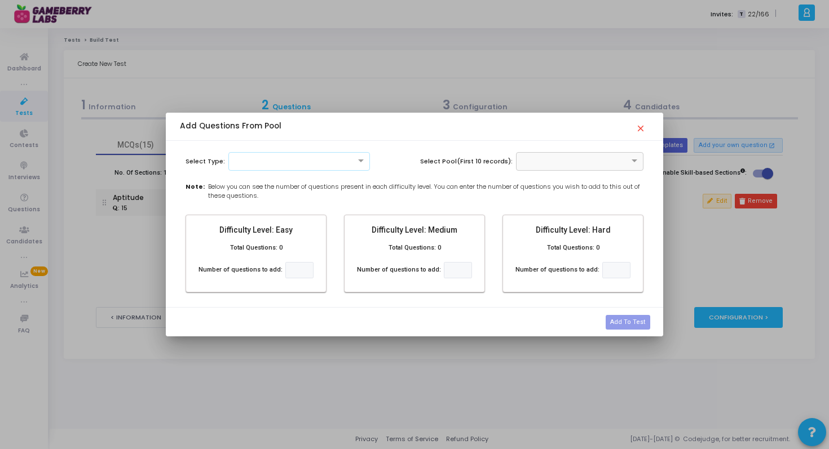
click at [641, 129] on mat-icon "close" at bounding box center [642, 125] width 14 height 14
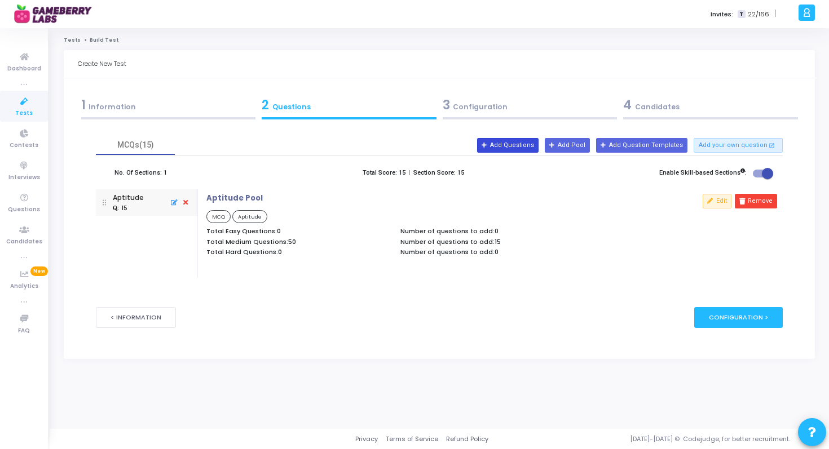
click at [538, 139] on button "Add Questions" at bounding box center [507, 145] width 61 height 15
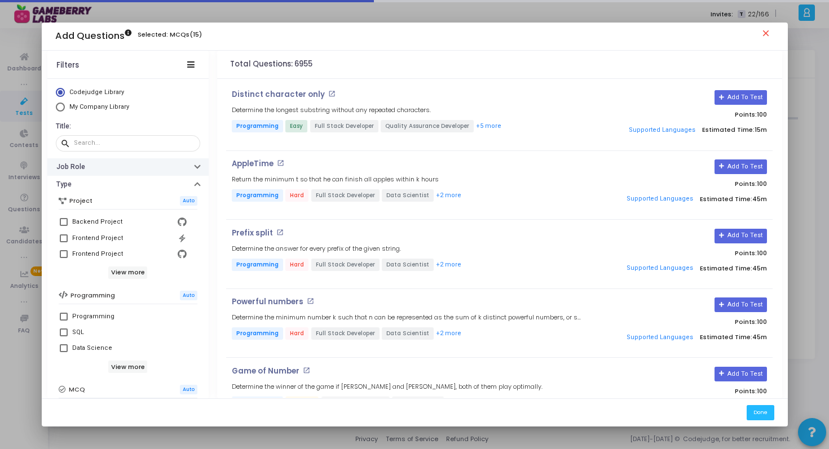
click at [172, 164] on button "Job Role" at bounding box center [127, 166] width 161 height 17
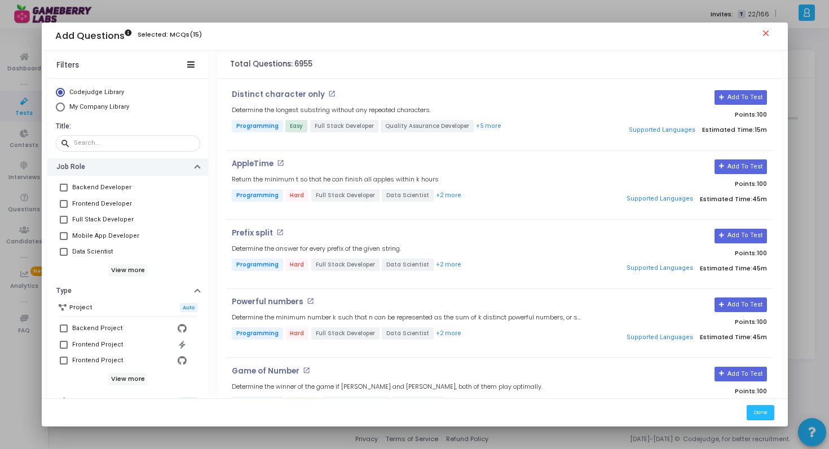
click at [172, 164] on button "Job Role" at bounding box center [127, 166] width 161 height 17
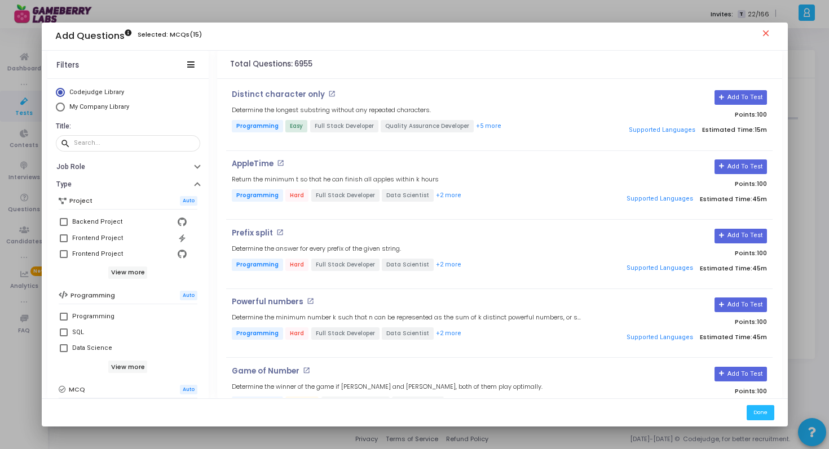
click at [61, 113] on mat-radio-button "My Company Library" at bounding box center [128, 109] width 144 height 12
click at [61, 108] on span "Select Library" at bounding box center [60, 107] width 9 height 9
click at [61, 108] on input "My Company Library" at bounding box center [60, 107] width 9 height 9
radio input "true"
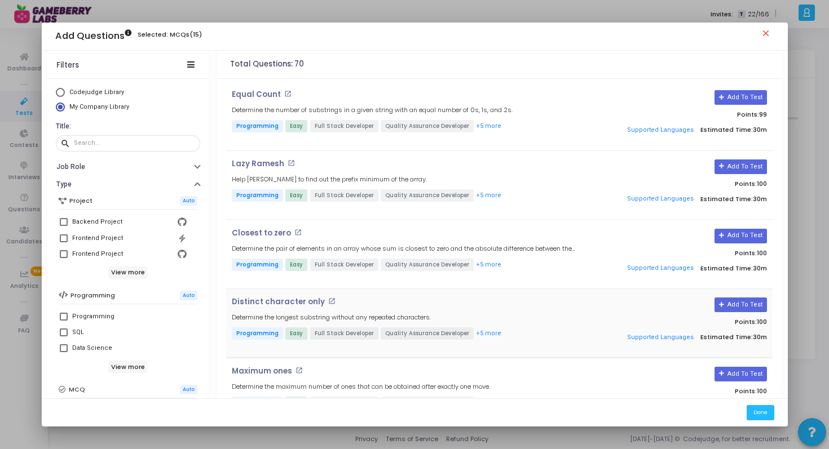
scroll to position [737, 0]
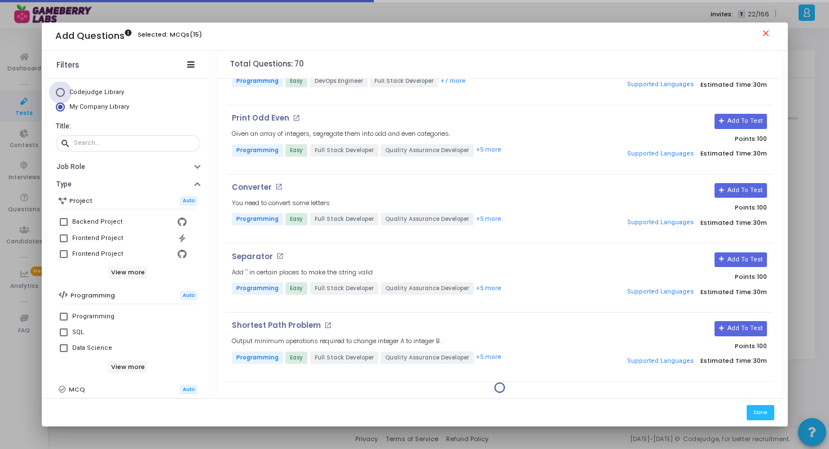
click at [60, 91] on span "Select Library" at bounding box center [60, 92] width 9 height 9
click at [60, 91] on input "Codejudge Library" at bounding box center [60, 92] width 9 height 9
radio input "true"
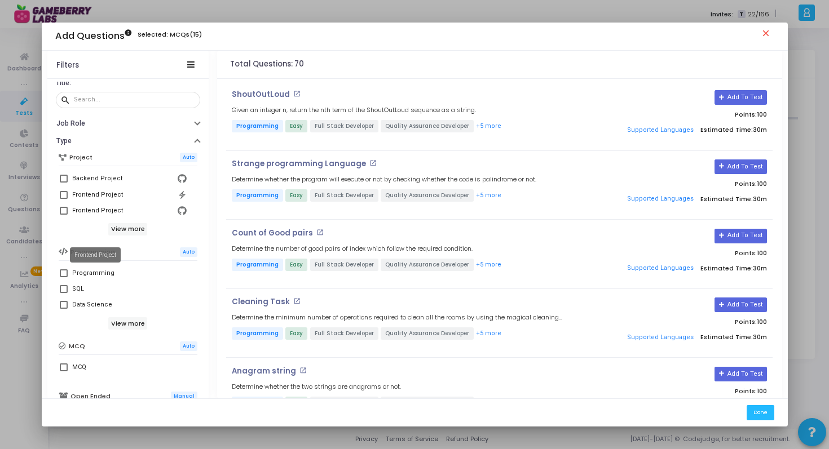
scroll to position [42, 0]
click at [123, 325] on h6 "View more" at bounding box center [127, 325] width 39 height 12
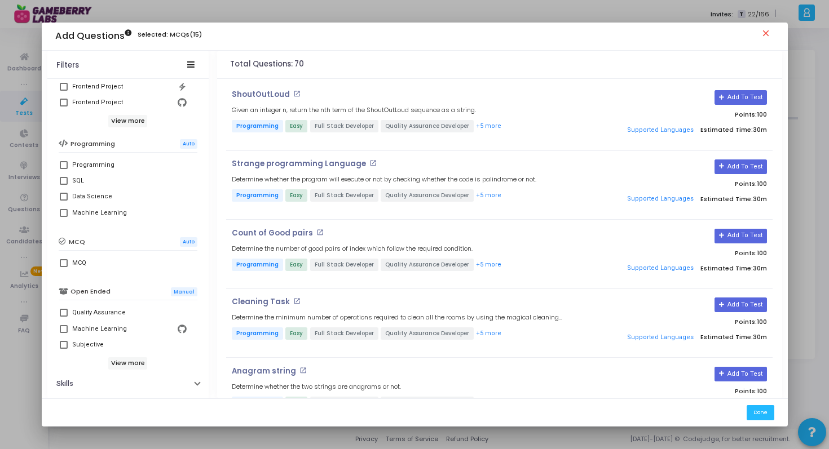
scroll to position [158, 0]
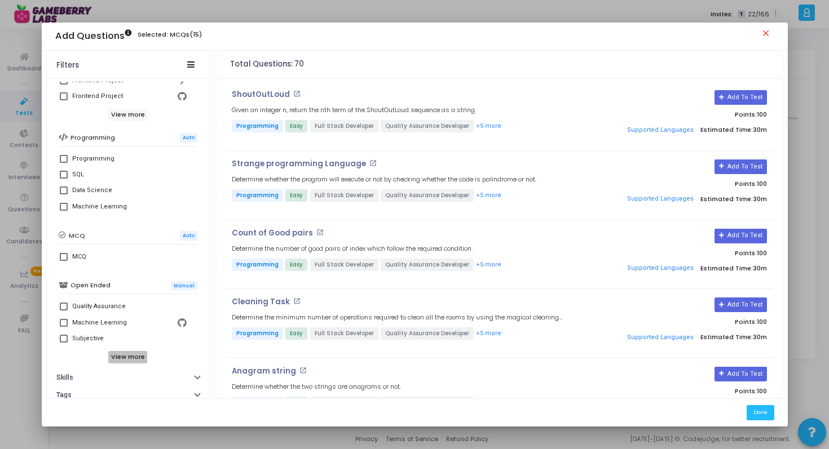
click at [122, 358] on h6 "View more" at bounding box center [127, 357] width 39 height 12
click at [66, 255] on span at bounding box center [64, 257] width 8 height 8
click at [64, 261] on input "MCQ" at bounding box center [63, 261] width 1 height 1
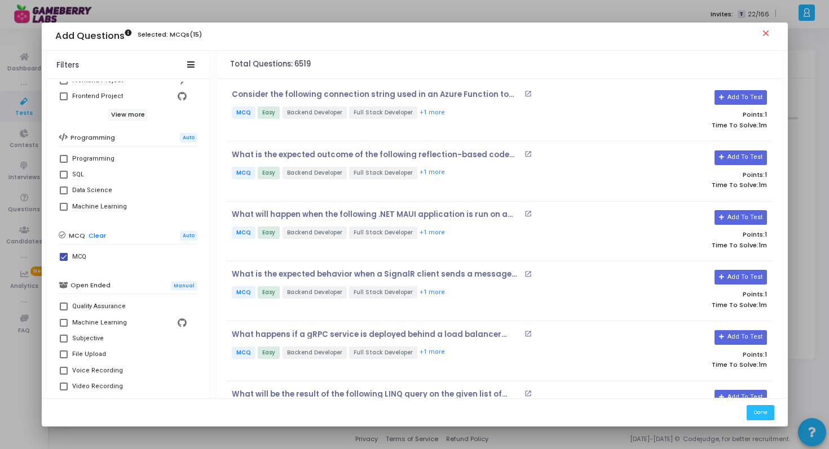
click at [66, 263] on label "MCQ" at bounding box center [128, 257] width 136 height 14
click at [64, 262] on input "MCQ" at bounding box center [63, 261] width 1 height 1
checkbox input "false"
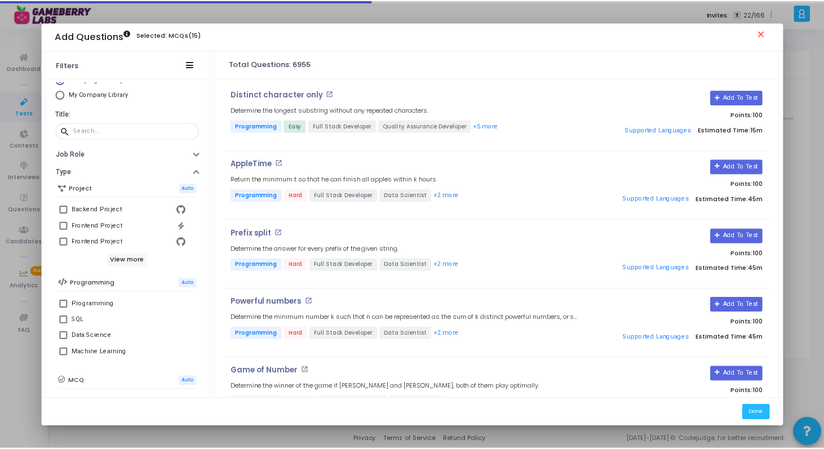
scroll to position [0, 0]
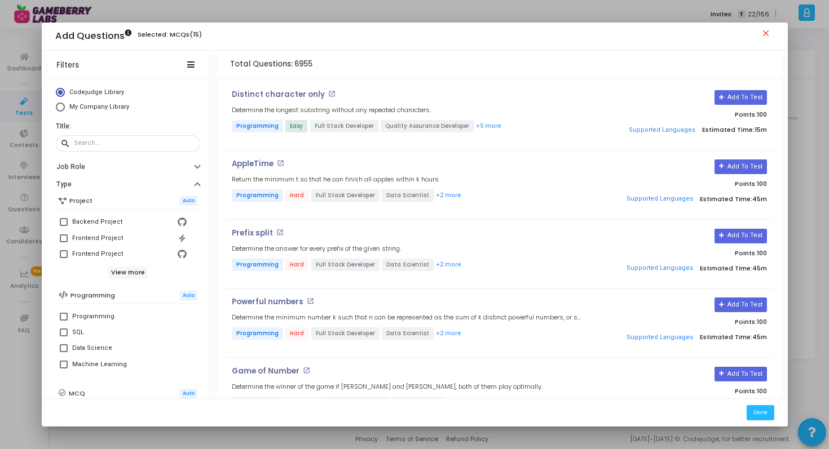
click at [199, 73] on div "Filters" at bounding box center [127, 65] width 161 height 28
click at [195, 67] on div "Filters" at bounding box center [127, 65] width 161 height 28
click at [189, 66] on icon at bounding box center [190, 64] width 7 height 6
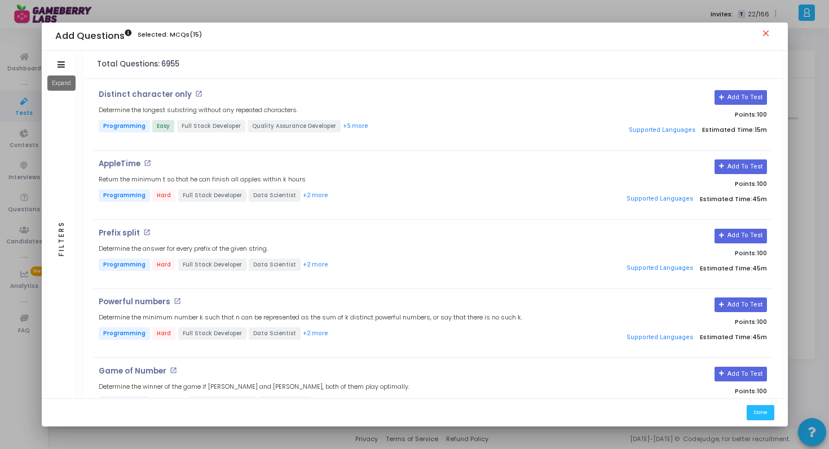
click at [64, 68] on mat-tooltip-component "Expand" at bounding box center [61, 83] width 44 height 31
click at [63, 62] on icon at bounding box center [60, 64] width 7 height 6
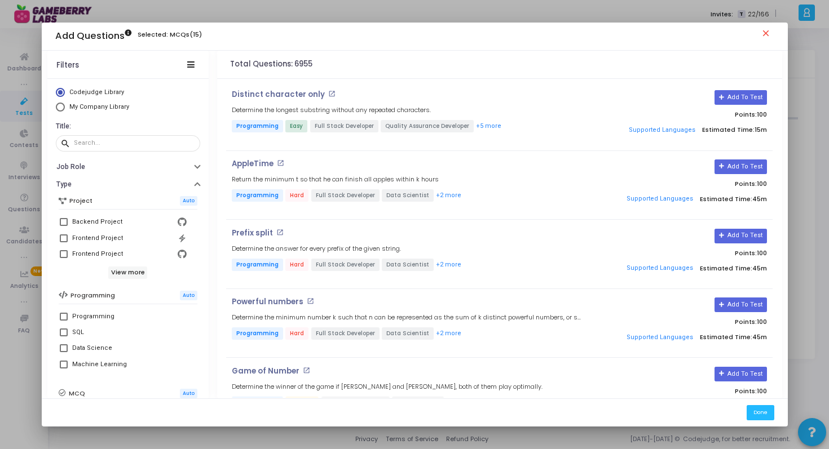
click at [764, 29] on mat-icon "close" at bounding box center [767, 35] width 14 height 14
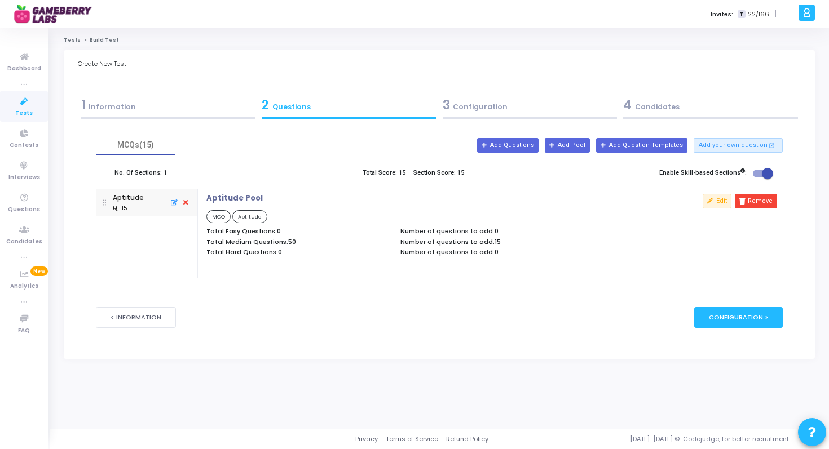
click at [742, 18] on div "T 22/166" at bounding box center [753, 15] width 32 height 10
click at [752, 16] on span "22/166" at bounding box center [757, 15] width 21 height 10
click at [745, 14] on span "T" at bounding box center [740, 14] width 7 height 8
click at [588, 145] on button "Add Pool" at bounding box center [566, 145] width 45 height 15
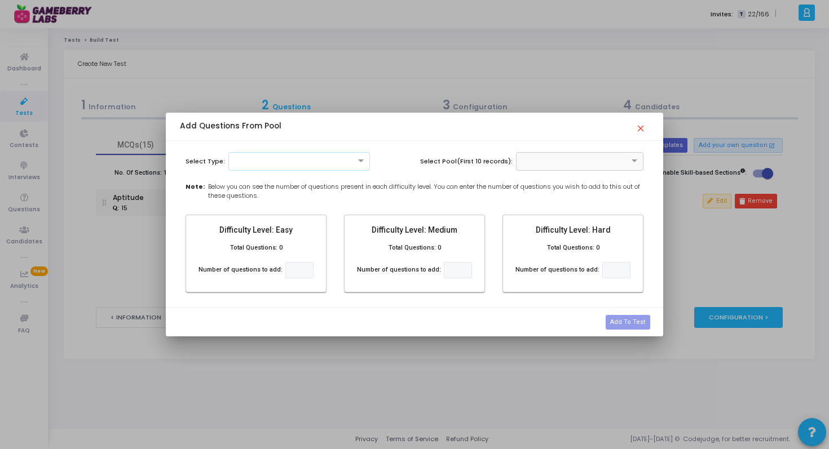
click at [638, 130] on mat-icon "close" at bounding box center [642, 125] width 14 height 14
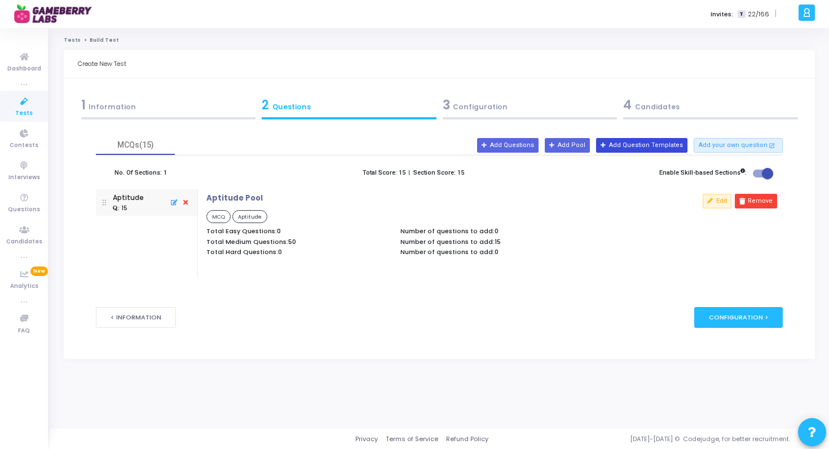
click at [644, 147] on button "Add Question Templates" at bounding box center [641, 145] width 91 height 15
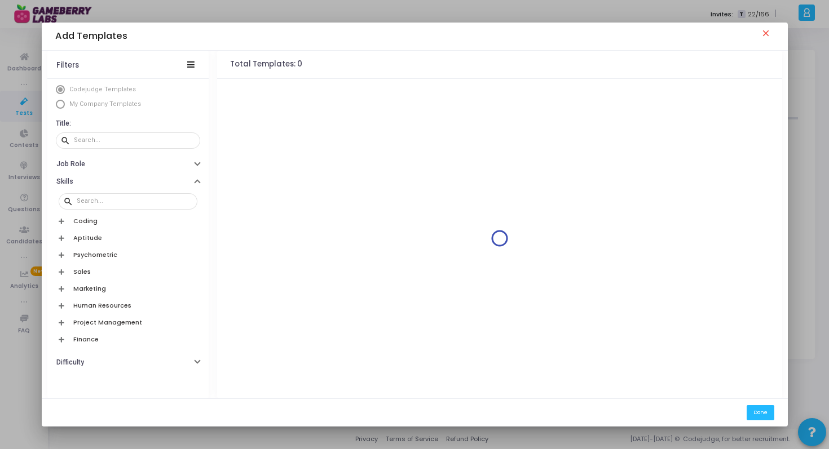
click at [767, 30] on mat-icon "close" at bounding box center [767, 35] width 14 height 14
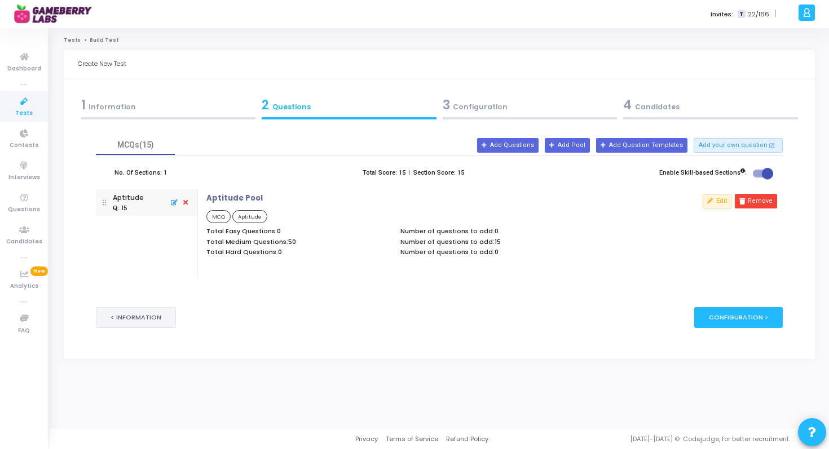
click at [147, 321] on button "< Information" at bounding box center [136, 317] width 80 height 21
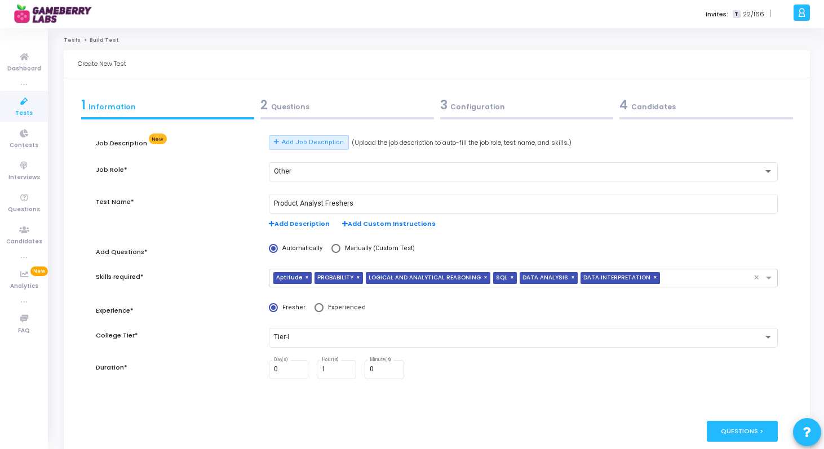
click at [310, 224] on span "Add Description" at bounding box center [299, 224] width 61 height 10
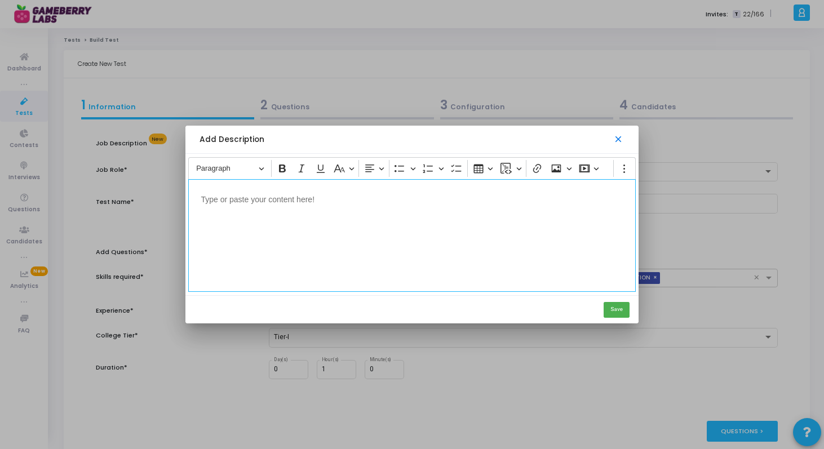
click at [620, 136] on mat-icon "close" at bounding box center [618, 139] width 11 height 11
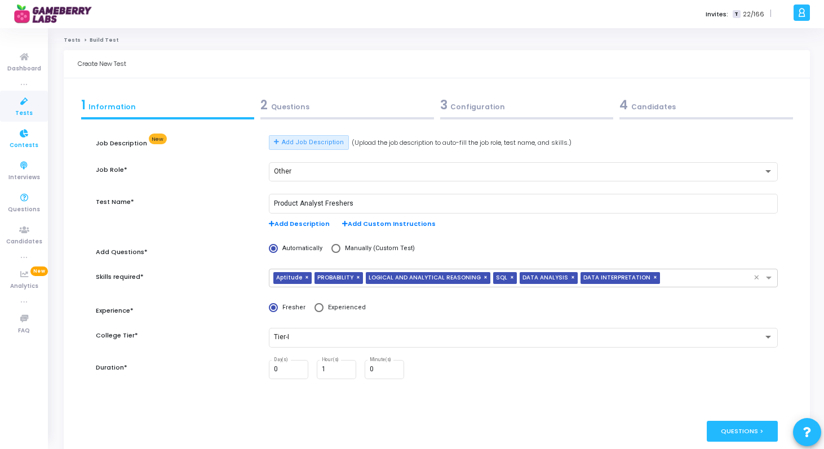
click at [30, 146] on span "Contests" at bounding box center [24, 146] width 29 height 10
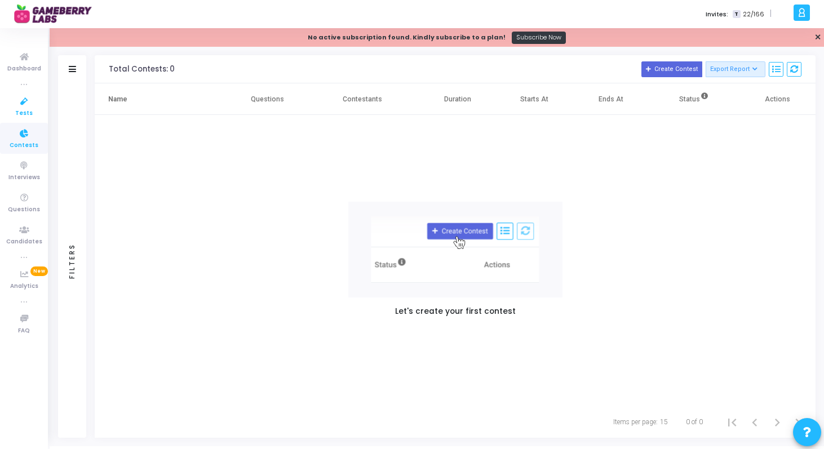
click at [21, 105] on icon at bounding box center [24, 102] width 24 height 14
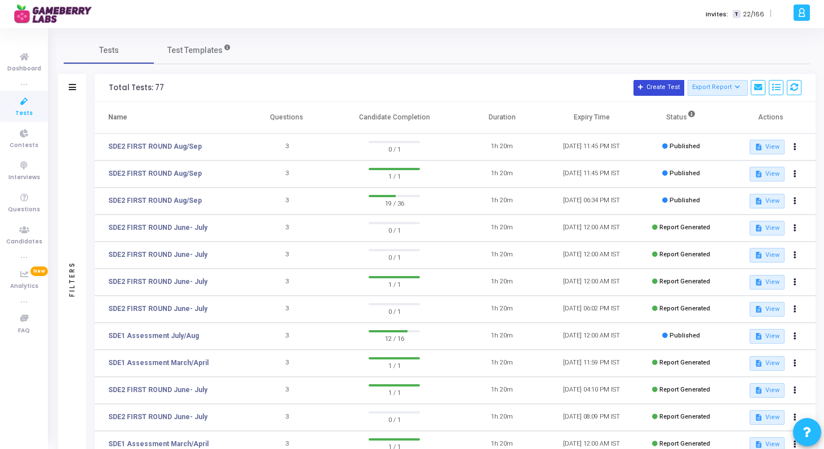
click at [652, 94] on button "Create Test" at bounding box center [659, 88] width 51 height 16
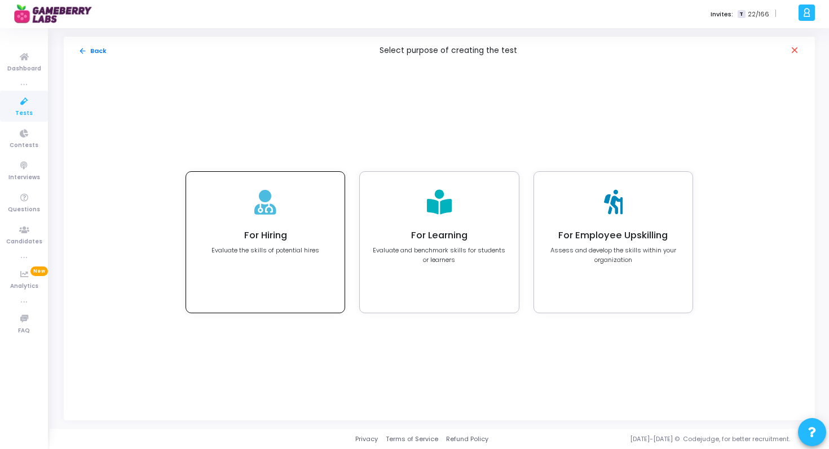
click at [311, 231] on h4 "For Hiring" at bounding box center [265, 235] width 108 height 11
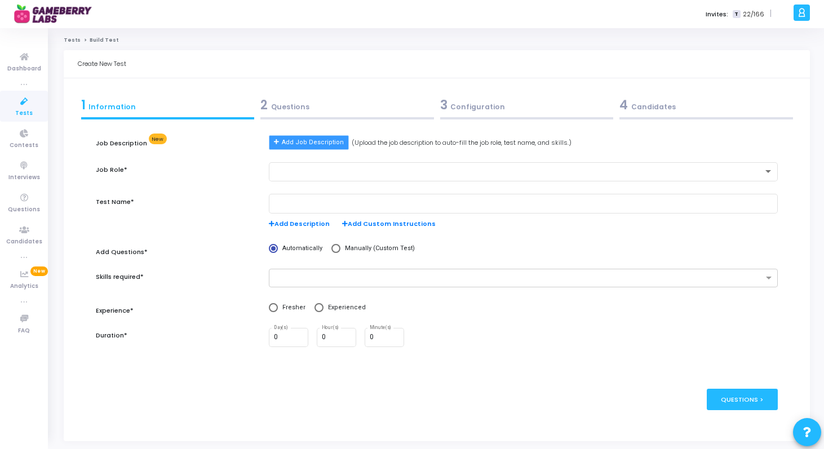
click at [314, 149] on button "Add Job Description" at bounding box center [308, 142] width 79 height 15
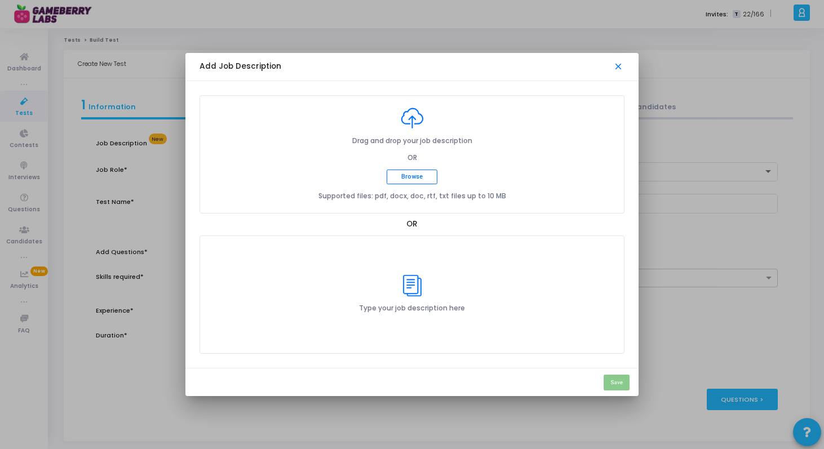
click at [621, 68] on mat-icon "close" at bounding box center [618, 66] width 11 height 11
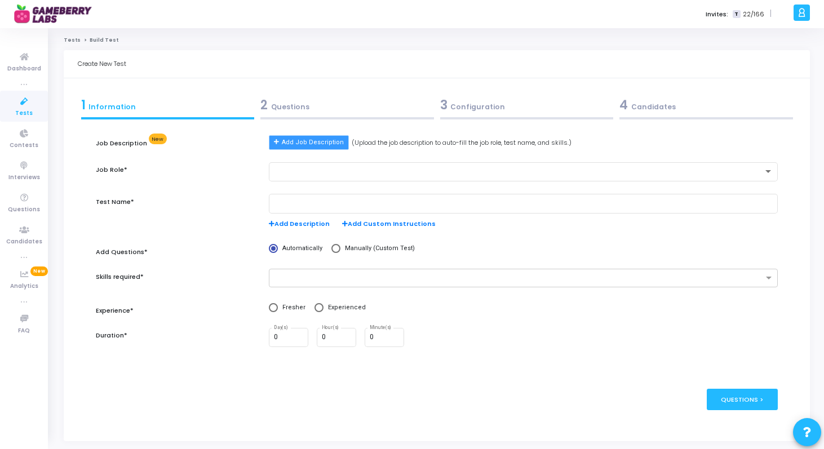
click at [331, 143] on span "Add Job Description" at bounding box center [313, 143] width 62 height 10
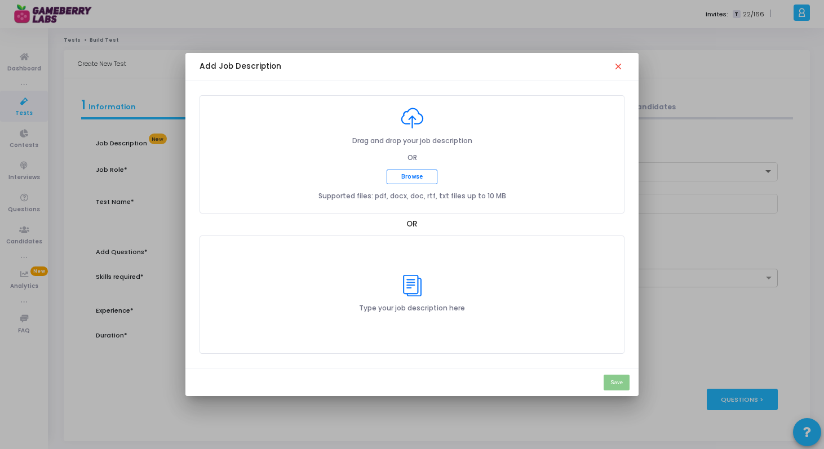
click at [140, 213] on div at bounding box center [412, 224] width 824 height 449
click at [618, 62] on mat-icon "close" at bounding box center [618, 66] width 11 height 11
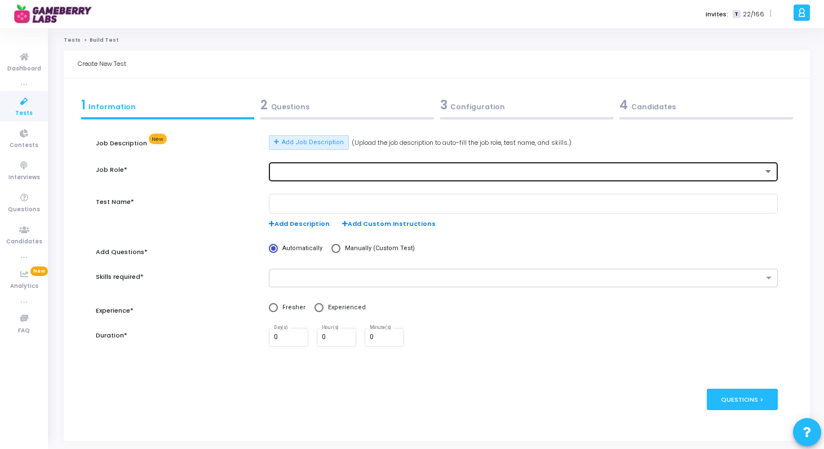
click at [383, 176] on div at bounding box center [523, 171] width 499 height 21
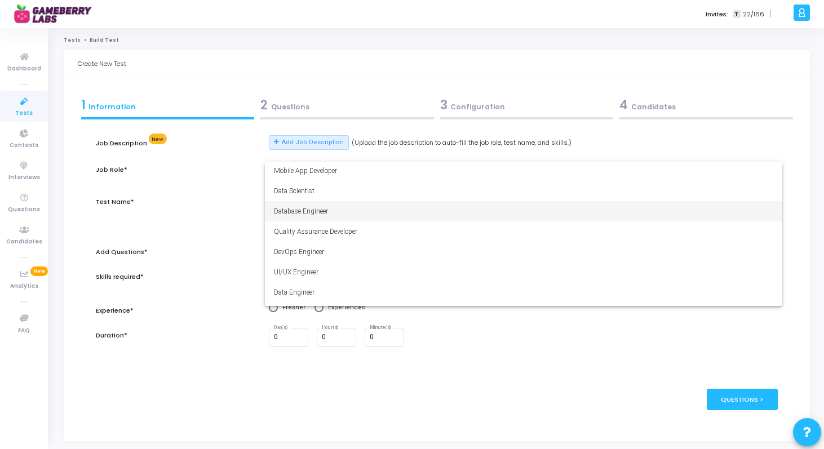
scroll to position [79, 0]
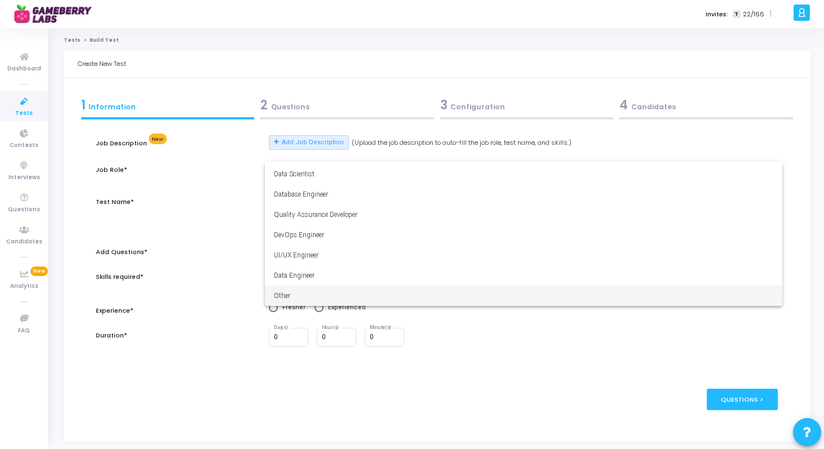
click at [348, 288] on span "Other" at bounding box center [523, 296] width 499 height 20
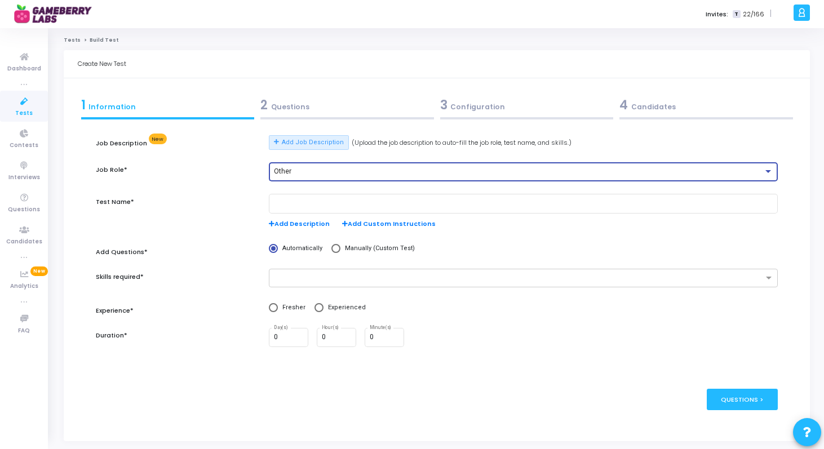
click at [329, 169] on div "Other" at bounding box center [518, 172] width 489 height 8
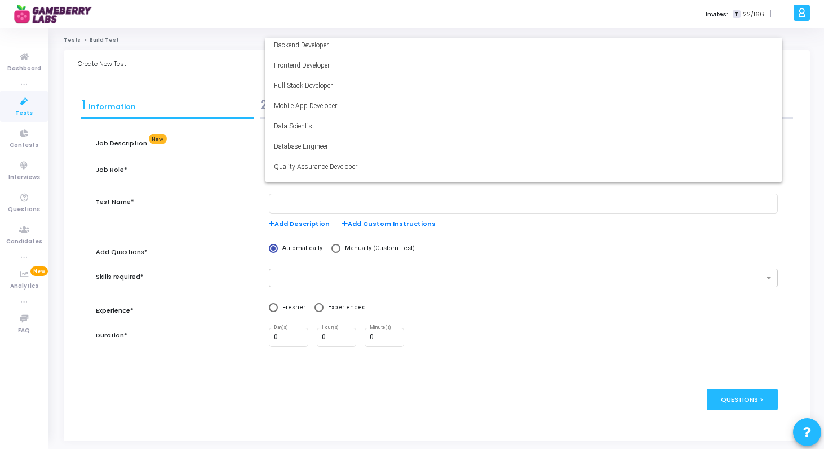
scroll to position [0, 0]
click at [654, 257] on div at bounding box center [412, 224] width 824 height 449
